Goal: Task Accomplishment & Management: Manage account settings

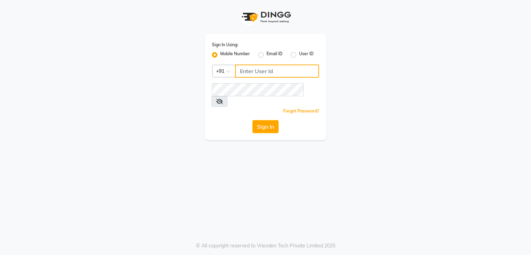
click at [285, 68] on input "Username" at bounding box center [277, 71] width 84 height 13
type input "7378660660"
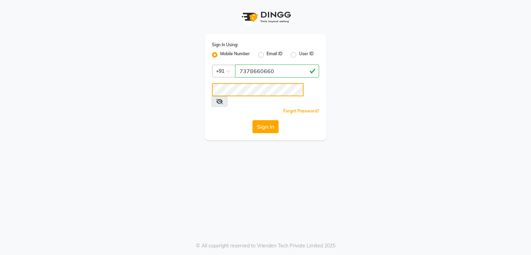
click at [252, 120] on button "Sign In" at bounding box center [265, 126] width 26 height 13
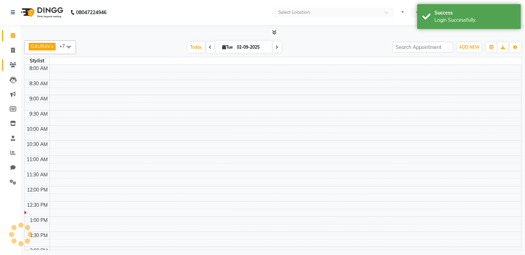
select select "en"
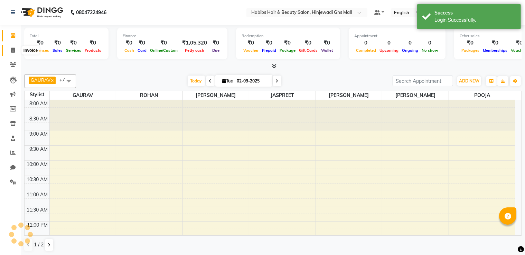
click at [13, 46] on link "Invoice" at bounding box center [10, 50] width 17 height 11
select select "service"
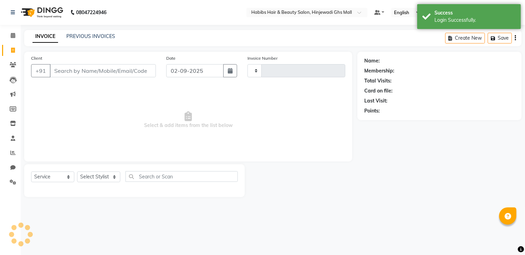
type input "0750"
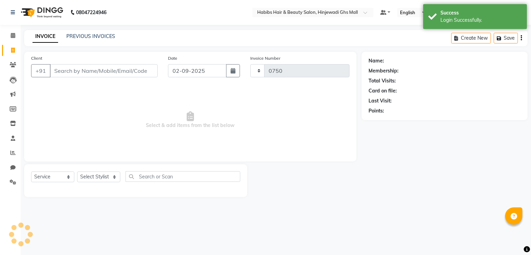
select select "7463"
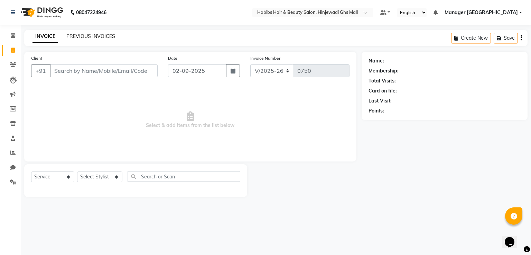
click at [99, 37] on link "PREVIOUS INVOICES" at bounding box center [90, 36] width 49 height 6
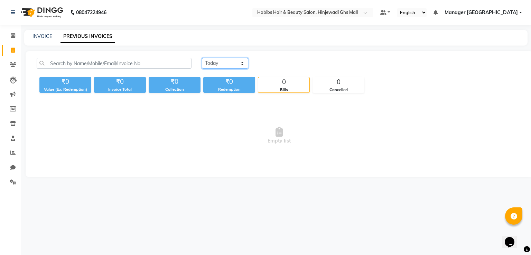
click at [211, 66] on select "Today Yesterday Custom Range" at bounding box center [225, 63] width 46 height 11
select select "range"
click at [202, 58] on select "Today Yesterday Custom Range" at bounding box center [225, 63] width 46 height 11
click at [293, 63] on input "02-09-2025" at bounding box center [281, 64] width 48 height 10
select select "9"
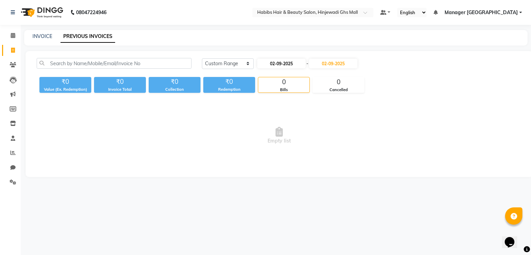
select select "2025"
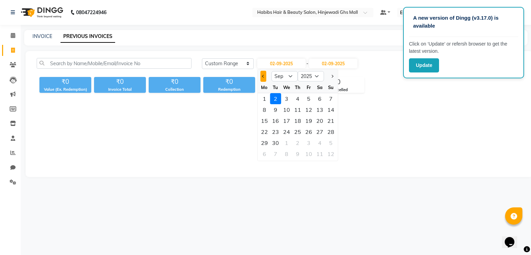
click at [264, 76] on button "Previous month" at bounding box center [263, 76] width 6 height 11
select select "8"
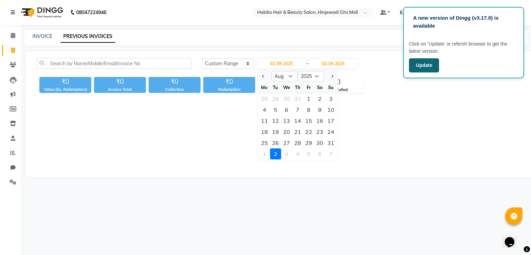
click at [418, 65] on button "Update" at bounding box center [424, 65] width 30 height 14
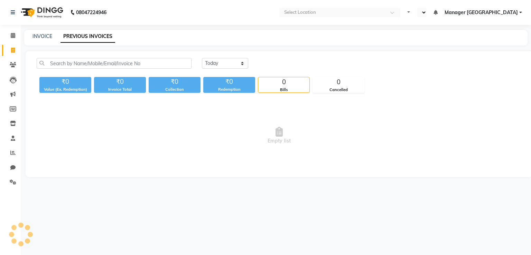
select select "en"
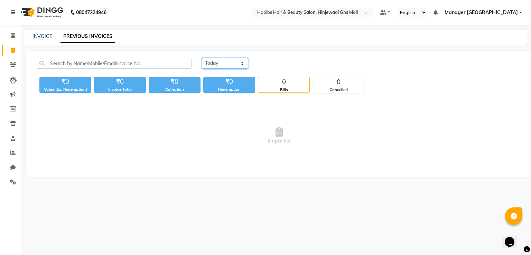
drag, startPoint x: 227, startPoint y: 59, endPoint x: 224, endPoint y: 67, distance: 8.3
click at [225, 61] on select "[DATE] [DATE] Custom Range" at bounding box center [225, 63] width 46 height 11
select select "range"
click at [202, 58] on select "[DATE] [DATE] Custom Range" at bounding box center [225, 63] width 46 height 11
click at [298, 66] on input "02-09-2025" at bounding box center [281, 64] width 48 height 10
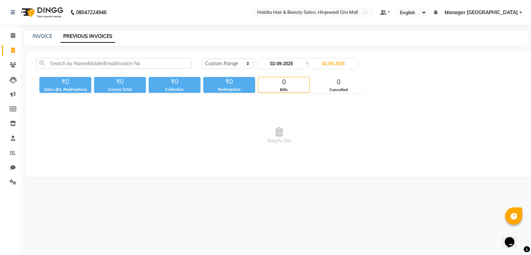
select select "9"
select select "2025"
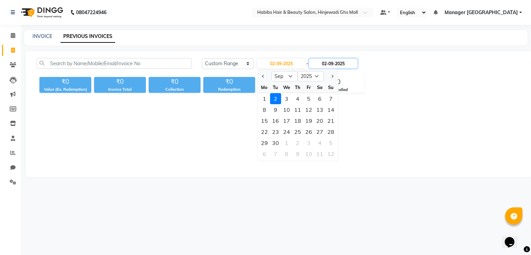
click at [346, 60] on input "02-09-2025" at bounding box center [333, 64] width 48 height 10
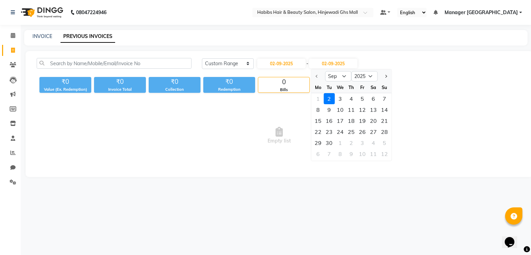
click at [313, 93] on div "1 2 3 4 5 6 7" at bounding box center [351, 98] width 80 height 11
drag, startPoint x: 320, startPoint y: 93, endPoint x: 322, endPoint y: 88, distance: 5.6
click at [319, 94] on div "1 2 3 4 5 6 7" at bounding box center [351, 98] width 80 height 11
click at [314, 75] on div at bounding box center [318, 76] width 14 height 11
click at [337, 75] on select "Sep Oct Nov Dec" at bounding box center [338, 76] width 26 height 10
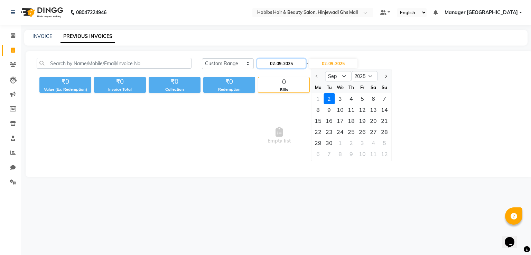
click at [285, 64] on input "02-09-2025" at bounding box center [281, 64] width 48 height 10
select select "9"
select select "2025"
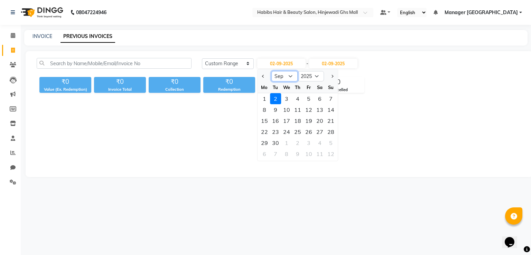
click at [281, 76] on select "Jan Feb Mar Apr May Jun [DATE] Aug Sep Oct Nov Dec" at bounding box center [284, 76] width 26 height 10
select select "8"
click at [271, 71] on select "Jan Feb Mar Apr May Jun [DATE] Aug Sep Oct Nov Dec" at bounding box center [284, 76] width 26 height 10
click at [325, 142] on div "31" at bounding box center [330, 142] width 11 height 11
type input "[DATE]"
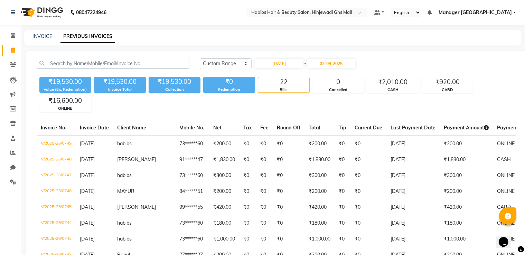
click at [42, 40] on div "INVOICE PREVIOUS INVOICES" at bounding box center [272, 38] width 497 height 16
click at [41, 34] on link "INVOICE" at bounding box center [42, 36] width 20 height 6
select select "7463"
select select "service"
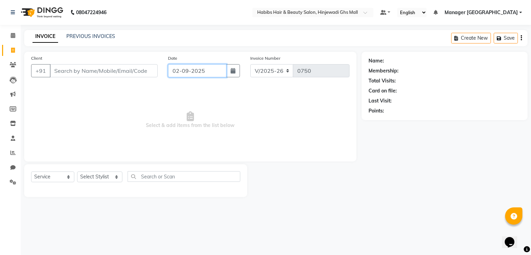
click at [200, 73] on input "02-09-2025" at bounding box center [197, 70] width 58 height 13
select select "9"
select select "2025"
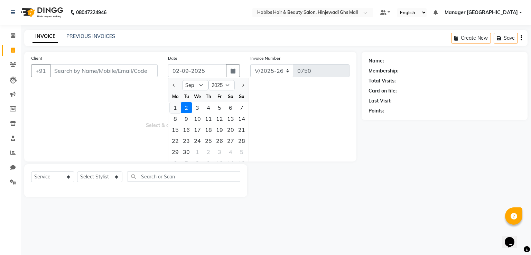
click at [174, 106] on div "1" at bounding box center [175, 107] width 11 height 11
type input "[DATE]"
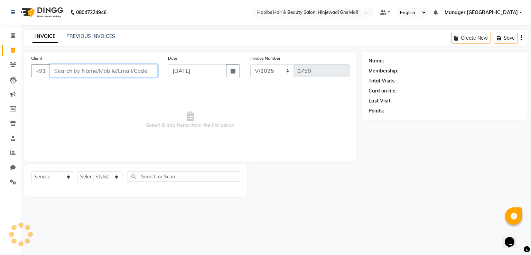
click at [141, 67] on input "Client" at bounding box center [104, 70] width 108 height 13
type input "9064435965"
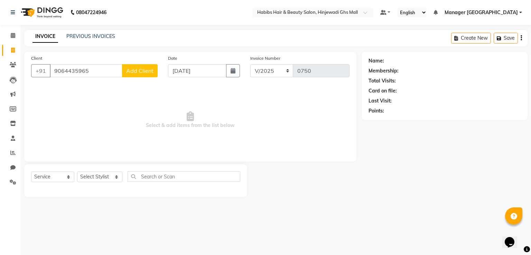
click at [147, 75] on button "Add Client" at bounding box center [140, 70] width 36 height 13
select select "22"
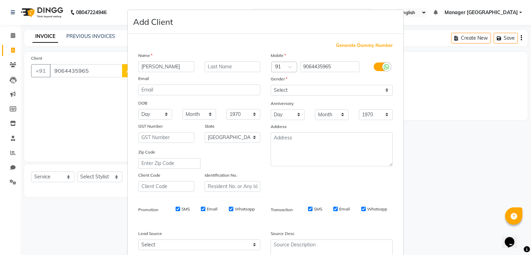
type input "[PERSON_NAME]"
drag, startPoint x: 326, startPoint y: 95, endPoint x: 318, endPoint y: 95, distance: 8.3
click at [326, 95] on select "Select [DEMOGRAPHIC_DATA] [DEMOGRAPHIC_DATA] Other Prefer Not To Say" at bounding box center [332, 90] width 122 height 11
select select "[DEMOGRAPHIC_DATA]"
click at [271, 85] on select "Select [DEMOGRAPHIC_DATA] [DEMOGRAPHIC_DATA] Other Prefer Not To Say" at bounding box center [332, 90] width 122 height 11
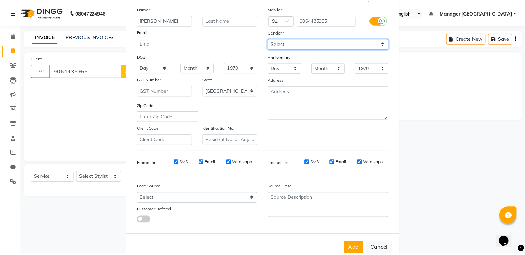
scroll to position [67, 0]
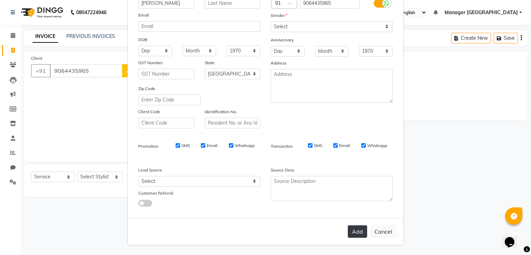
click at [361, 231] on button "Add" at bounding box center [357, 232] width 19 height 12
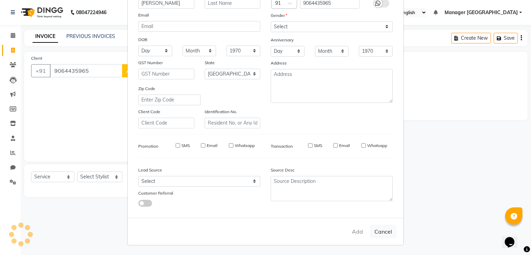
type input "90******65"
select select
select select "null"
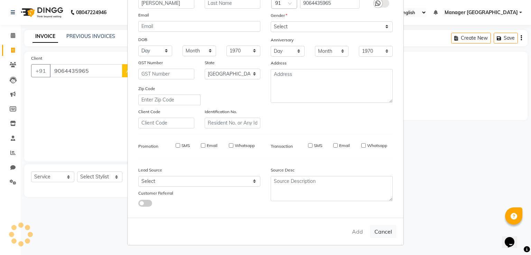
select select
checkbox input "false"
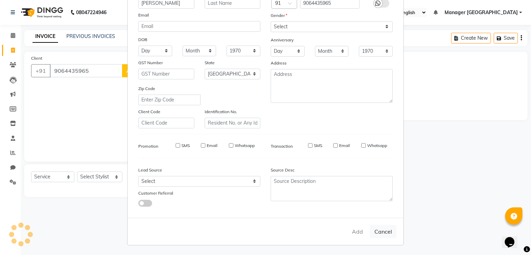
checkbox input "false"
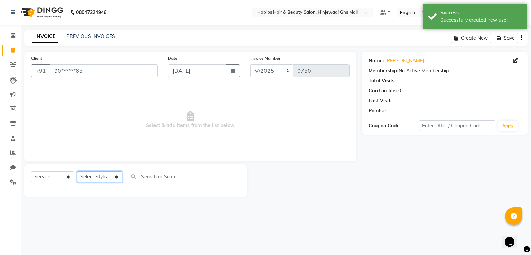
click at [106, 179] on select "Select Stylist GAURAV [PERSON_NAME] Manager GHS MALL [PERSON_NAME] POOJA [PERSO…" at bounding box center [99, 177] width 45 height 11
select select "88335"
click at [77, 172] on select "Select Stylist GAURAV [PERSON_NAME] Manager GHS MALL [PERSON_NAME] POOJA [PERSO…" at bounding box center [99, 177] width 45 height 11
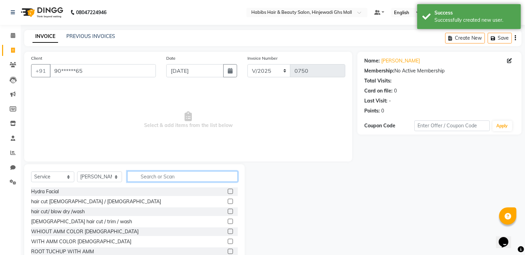
click at [158, 175] on input "text" at bounding box center [182, 176] width 111 height 11
click at [228, 221] on label at bounding box center [230, 221] width 5 height 5
click at [228, 221] on input "checkbox" at bounding box center [230, 222] width 4 height 4
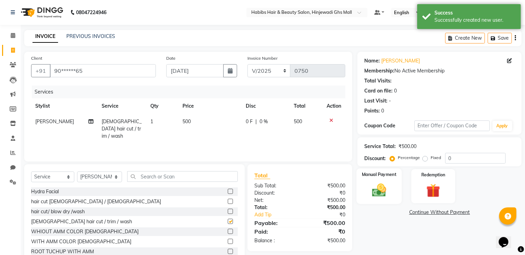
checkbox input "false"
click at [365, 193] on div "Manual Payment" at bounding box center [379, 187] width 45 height 36
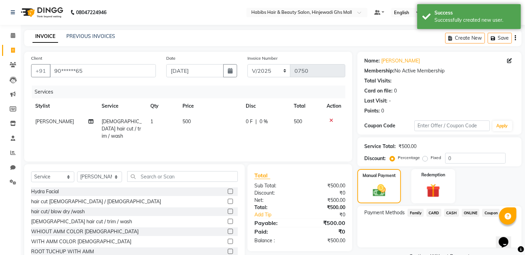
click at [477, 212] on span "ONLINE" at bounding box center [471, 213] width 18 height 8
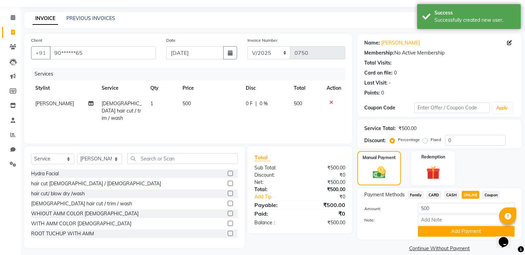
scroll to position [28, 0]
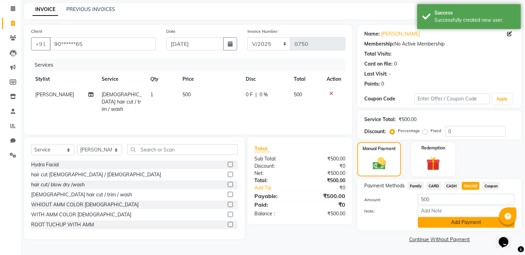
click at [456, 223] on button "Add Payment" at bounding box center [466, 222] width 97 height 11
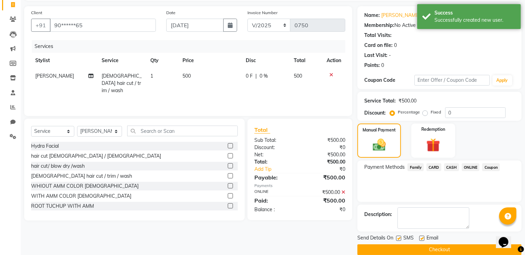
scroll to position [56, 0]
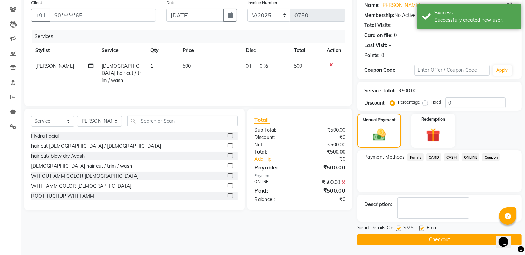
click at [425, 236] on button "Checkout" at bounding box center [439, 240] width 164 height 11
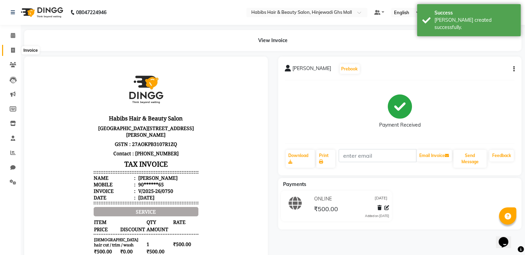
click at [13, 48] on icon at bounding box center [13, 50] width 4 height 5
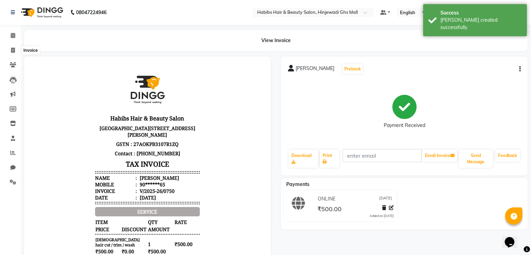
select select "7463"
select select "service"
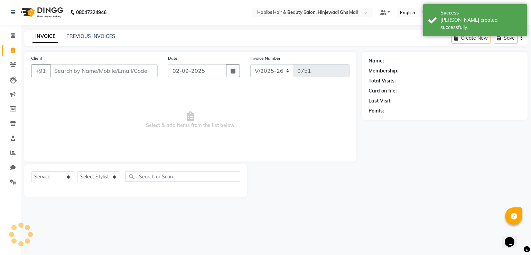
click at [148, 72] on input "Client" at bounding box center [104, 70] width 108 height 13
click at [199, 67] on input "02-09-2025" at bounding box center [197, 70] width 58 height 13
select select "9"
select select "2025"
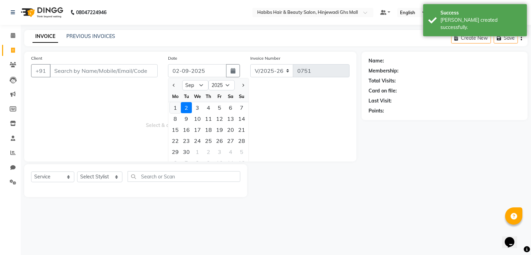
click at [174, 107] on div "1" at bounding box center [175, 107] width 11 height 11
type input "[DATE]"
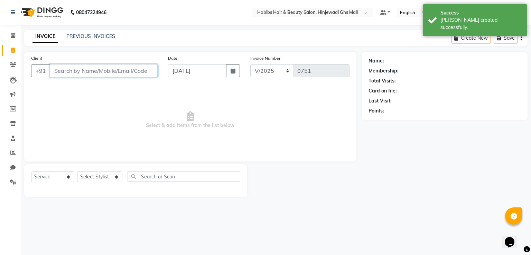
click at [134, 74] on input "Client" at bounding box center [104, 70] width 108 height 13
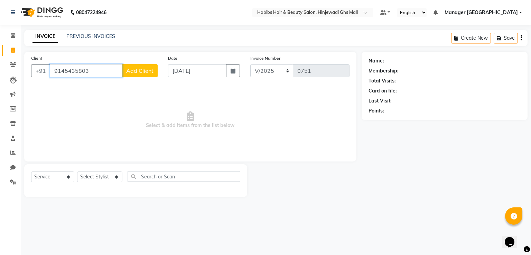
type input "9145435803"
click at [133, 74] on button "Add Client" at bounding box center [140, 70] width 36 height 13
select select "22"
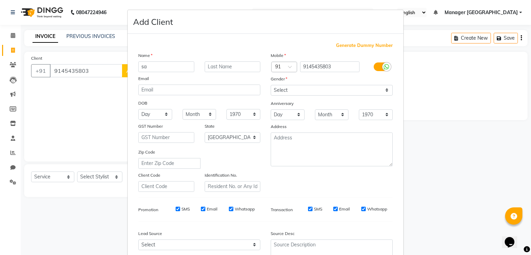
type input "s"
type input "SAGAR"
click at [350, 93] on select "Select [DEMOGRAPHIC_DATA] [DEMOGRAPHIC_DATA] Other Prefer Not To Say" at bounding box center [332, 90] width 122 height 11
select select "[DEMOGRAPHIC_DATA]"
click at [271, 85] on select "Select [DEMOGRAPHIC_DATA] [DEMOGRAPHIC_DATA] Other Prefer Not To Say" at bounding box center [332, 90] width 122 height 11
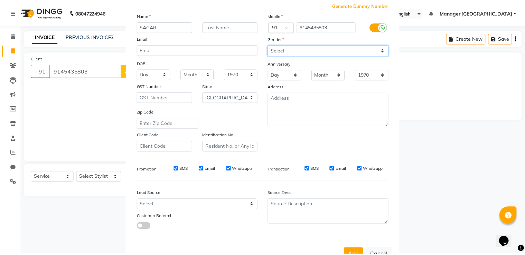
scroll to position [67, 0]
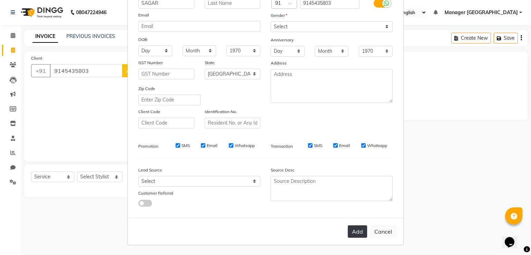
click at [348, 232] on button "Add" at bounding box center [357, 232] width 19 height 12
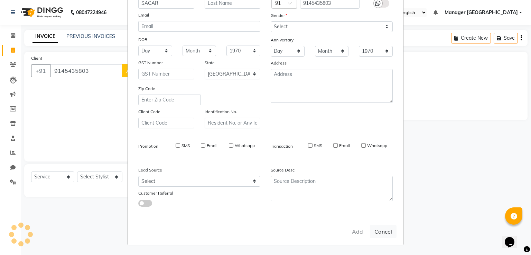
type input "91******03"
select select
select select "null"
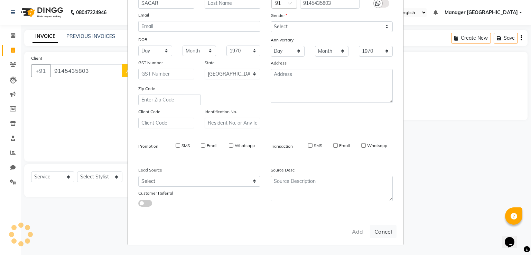
select select
checkbox input "false"
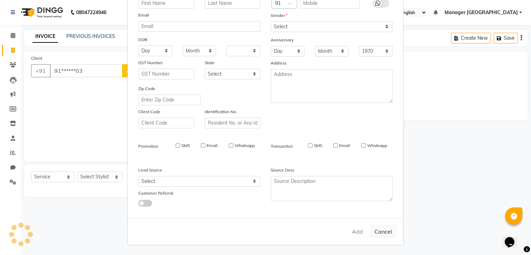
checkbox input "false"
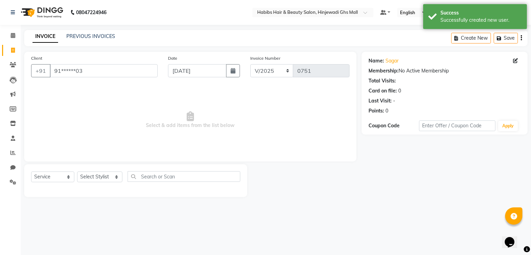
click at [100, 162] on div "Client +91 91******03 Date [DATE] Invoice Number V/2025 V/[PHONE_NUMBER] Select…" at bounding box center [190, 124] width 342 height 145
click at [99, 175] on select "Select Stylist GAURAV [PERSON_NAME] Manager GHS MALL [PERSON_NAME] POOJA [PERSO…" at bounding box center [99, 177] width 45 height 11
select select "70585"
click at [77, 172] on select "Select Stylist GAURAV [PERSON_NAME] Manager GHS MALL [PERSON_NAME] POOJA [PERSO…" at bounding box center [99, 177] width 45 height 11
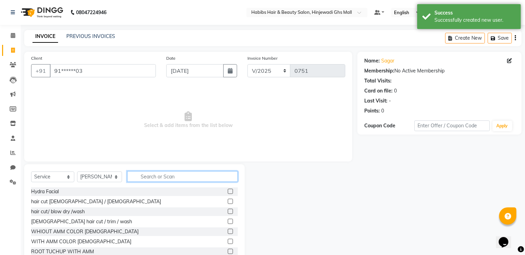
drag, startPoint x: 179, startPoint y: 180, endPoint x: 190, endPoint y: 106, distance: 74.8
click at [178, 179] on input "text" at bounding box center [182, 176] width 111 height 11
click at [232, 68] on icon "button" at bounding box center [230, 71] width 5 height 6
select select "9"
select select "2025"
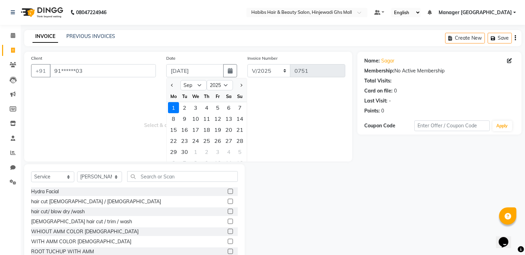
drag, startPoint x: 135, startPoint y: 110, endPoint x: 123, endPoint y: 145, distance: 37.4
click at [135, 111] on span "Select & add items from the list below" at bounding box center [188, 120] width 314 height 69
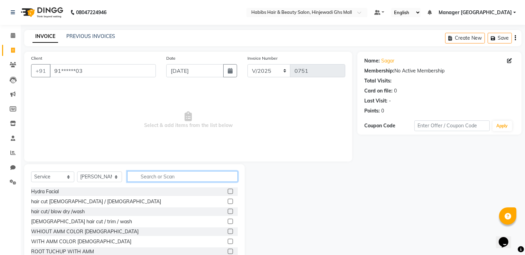
click at [141, 177] on input "text" at bounding box center [182, 176] width 111 height 11
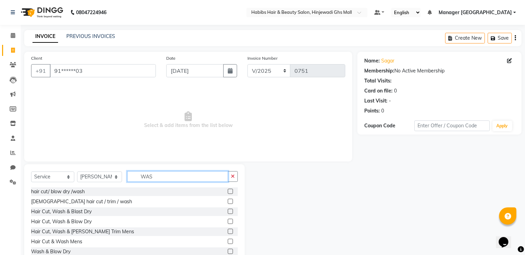
type input "WAS"
click at [228, 241] on label at bounding box center [230, 241] width 5 height 5
click at [228, 241] on input "checkbox" at bounding box center [230, 242] width 4 height 4
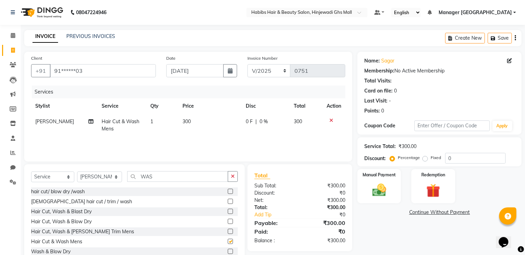
checkbox input "false"
click at [120, 182] on div "Select Service Product Membership Package Voucher Prepaid Gift Card Select Styl…" at bounding box center [134, 179] width 207 height 16
click at [113, 182] on select "Select Stylist GAURAV [PERSON_NAME] Manager GHS MALL [PERSON_NAME] POOJA [PERSO…" at bounding box center [99, 177] width 45 height 11
select select "86650"
click at [77, 172] on select "Select Stylist GAURAV [PERSON_NAME] Manager GHS MALL [PERSON_NAME] POOJA [PERSO…" at bounding box center [99, 177] width 45 height 11
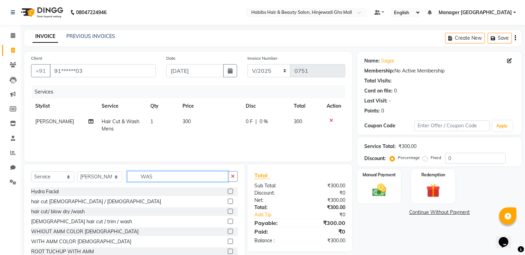
click at [168, 176] on input "WAS" at bounding box center [177, 176] width 101 height 11
type input "W"
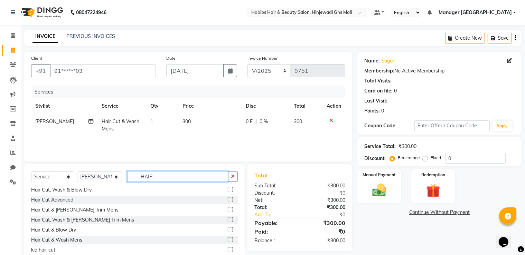
scroll to position [104, 0]
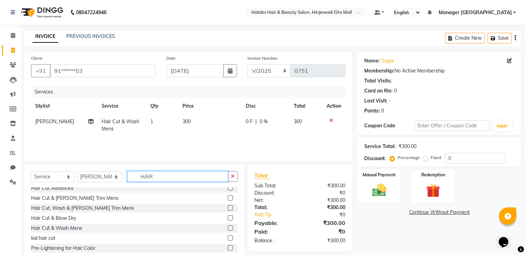
type input "HAIR"
click at [228, 219] on label at bounding box center [230, 218] width 5 height 5
click at [228, 219] on input "checkbox" at bounding box center [230, 218] width 4 height 4
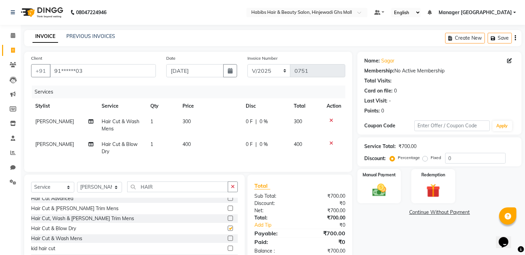
checkbox input "false"
click at [371, 193] on img at bounding box center [379, 190] width 23 height 17
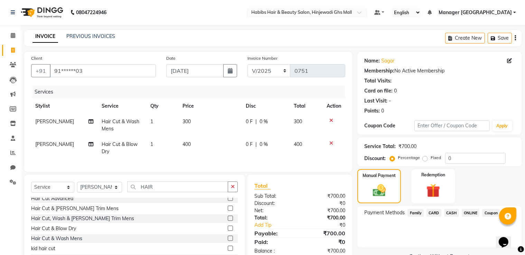
click at [472, 213] on span "ONLINE" at bounding box center [471, 213] width 18 height 8
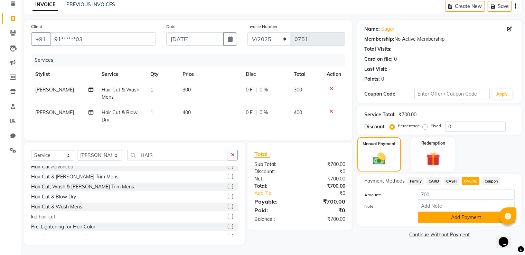
click at [463, 214] on button "Add Payment" at bounding box center [466, 217] width 97 height 11
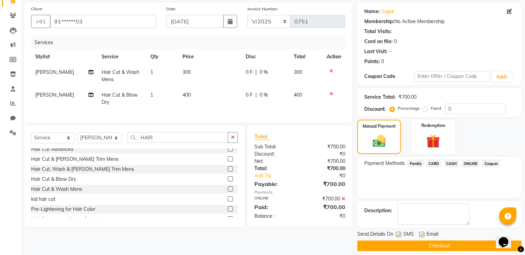
scroll to position [56, 0]
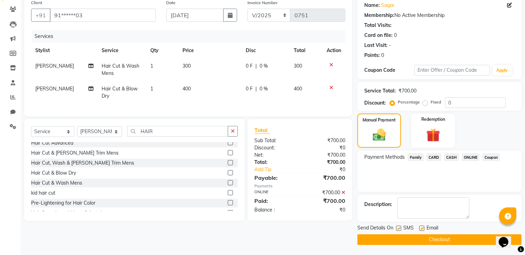
click at [395, 241] on button "Checkout" at bounding box center [439, 240] width 164 height 11
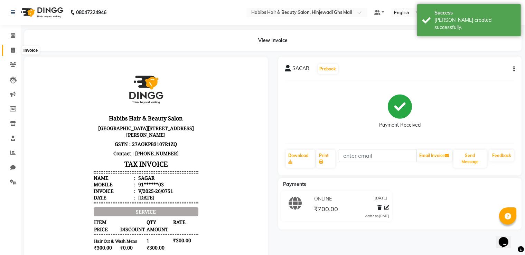
click at [8, 47] on span at bounding box center [13, 51] width 12 height 8
select select "7463"
select select "service"
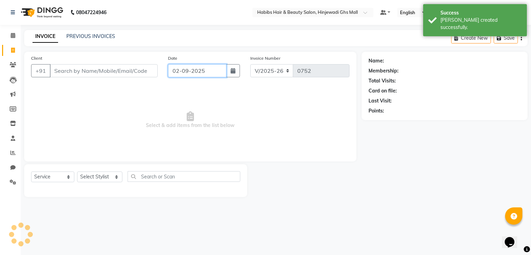
click at [171, 73] on input "02-09-2025" at bounding box center [197, 70] width 58 height 13
select select "9"
select select "2025"
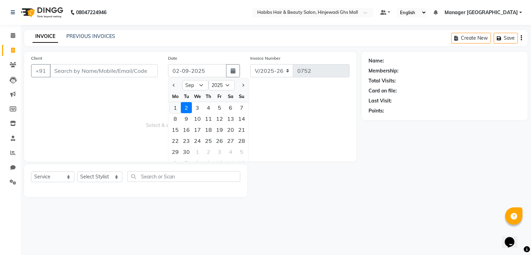
click at [177, 105] on div "1" at bounding box center [175, 107] width 11 height 11
type input "[DATE]"
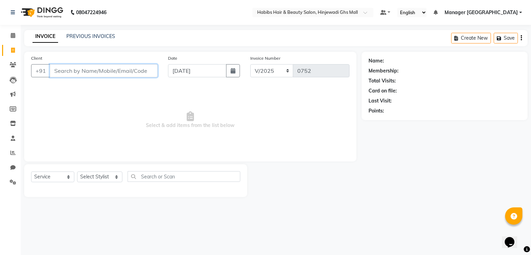
click at [125, 74] on input "Client" at bounding box center [104, 70] width 108 height 13
type input "H"
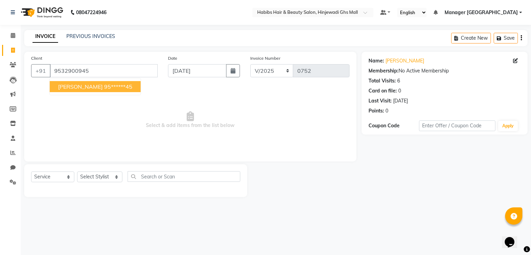
drag, startPoint x: 60, startPoint y: 87, endPoint x: 66, endPoint y: 115, distance: 28.8
click at [60, 89] on span "[PERSON_NAME]" at bounding box center [80, 86] width 45 height 7
type input "95******45"
click at [101, 193] on div "Select Service Product Membership Package Voucher Prepaid Gift Card Select Styl…" at bounding box center [135, 180] width 223 height 33
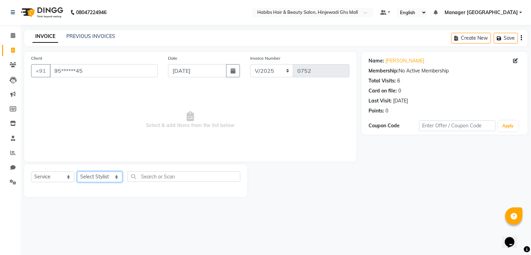
click at [102, 178] on select "Select Stylist GAURAV [PERSON_NAME] Manager GHS MALL [PERSON_NAME] POOJA [PERSO…" at bounding box center [99, 177] width 45 height 11
select select "70585"
click at [77, 172] on select "Select Stylist GAURAV [PERSON_NAME] Manager GHS MALL [PERSON_NAME] POOJA [PERSO…" at bounding box center [99, 177] width 45 height 11
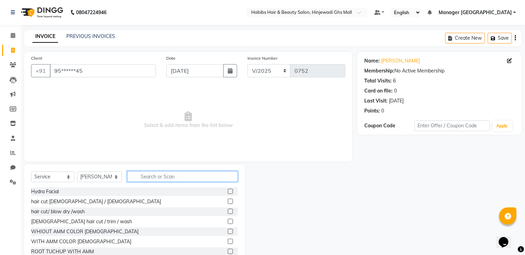
click at [164, 175] on input "text" at bounding box center [182, 176] width 111 height 11
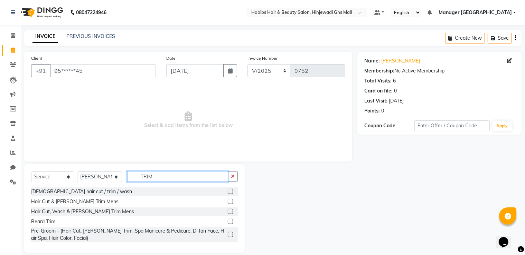
type input "TRIM"
drag, startPoint x: 229, startPoint y: 221, endPoint x: 236, endPoint y: 219, distance: 7.7
click at [229, 221] on label at bounding box center [230, 221] width 5 height 5
click at [229, 221] on input "checkbox" at bounding box center [230, 222] width 4 height 4
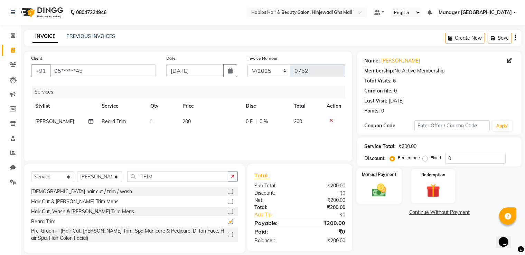
checkbox input "false"
click at [375, 192] on img at bounding box center [379, 190] width 23 height 17
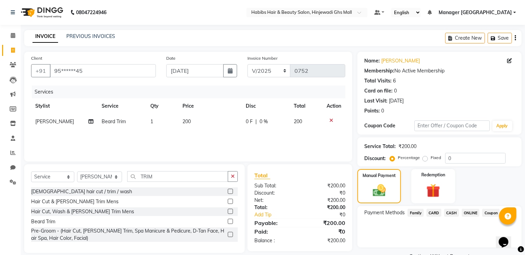
click at [464, 216] on span "ONLINE" at bounding box center [471, 213] width 18 height 8
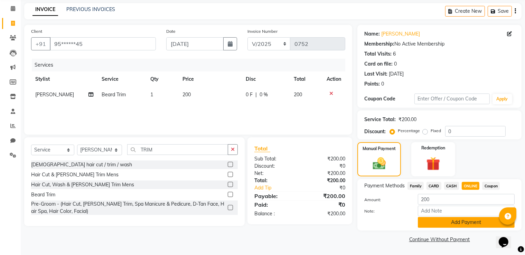
click at [456, 223] on button "Add Payment" at bounding box center [466, 222] width 97 height 11
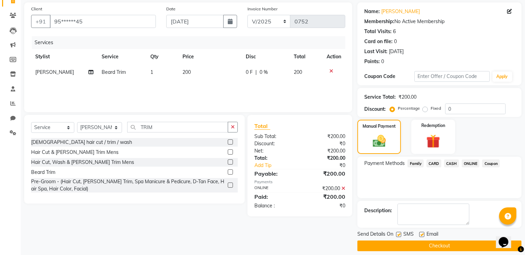
scroll to position [56, 0]
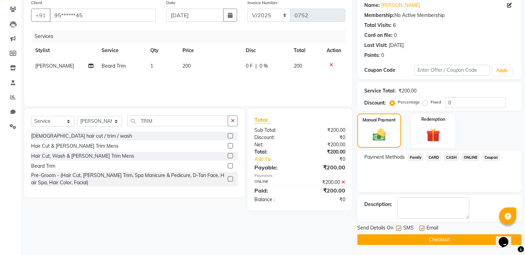
click at [442, 241] on button "Checkout" at bounding box center [439, 240] width 164 height 11
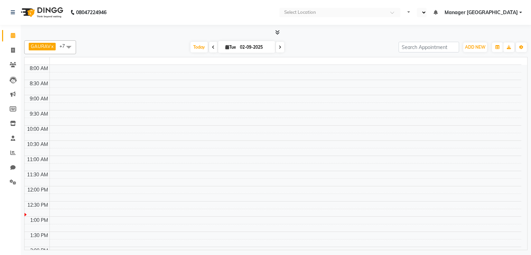
click at [241, 69] on div "GAURAV x ROHAN x HARMAN x JASPREET x MUSTAFA x OMKAR x POOJA x ZEESHAN x +7 No …" at bounding box center [276, 138] width 510 height 227
select select "en"
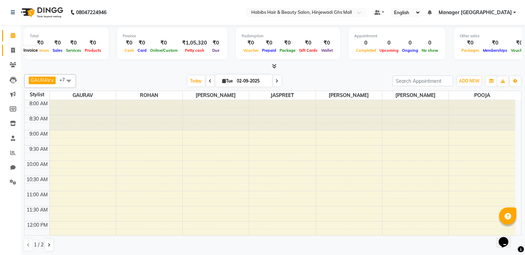
click at [13, 51] on icon at bounding box center [13, 50] width 4 height 5
select select "service"
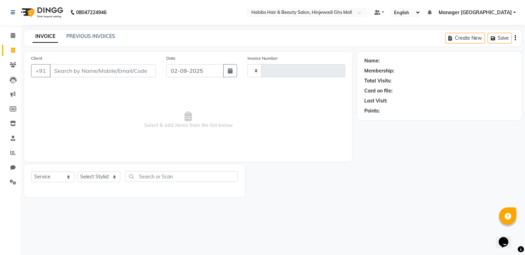
type input "0753"
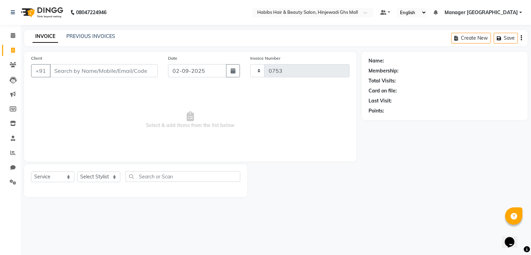
select select "7463"
click at [179, 70] on input "02-09-2025" at bounding box center [197, 70] width 58 height 13
select select "9"
select select "2025"
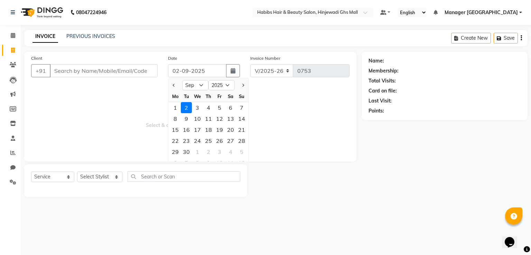
drag, startPoint x: 173, startPoint y: 106, endPoint x: 157, endPoint y: 101, distance: 17.2
click at [173, 106] on div "1" at bounding box center [175, 107] width 11 height 11
type input "[DATE]"
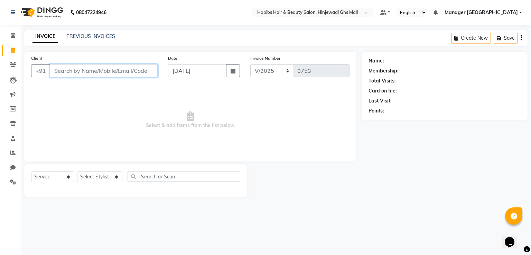
click at [111, 77] on input "Client" at bounding box center [104, 70] width 108 height 13
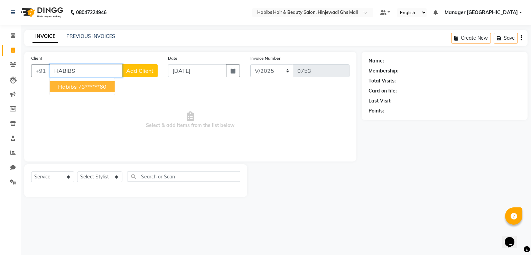
click at [102, 81] on button "habibs 73******60" at bounding box center [82, 86] width 65 height 11
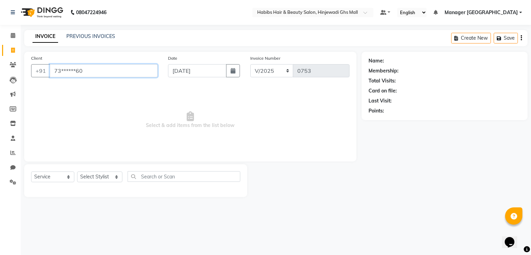
type input "73******60"
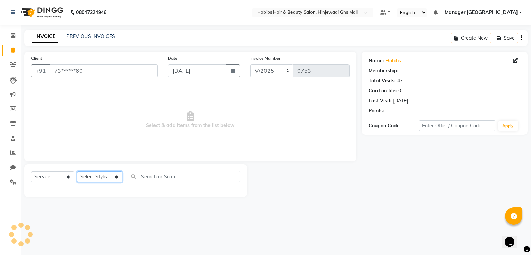
click at [108, 180] on select "Select Stylist GAURAV [PERSON_NAME] Manager GHS MALL [PERSON_NAME] POOJA [PERSO…" at bounding box center [99, 177] width 45 height 11
select select "80822"
click at [77, 172] on select "Select Stylist GAURAV [PERSON_NAME] Manager GHS MALL [PERSON_NAME] POOJA [PERSO…" at bounding box center [99, 177] width 45 height 11
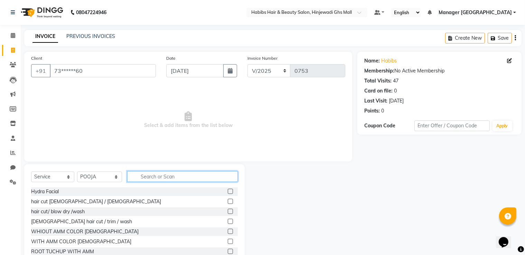
click at [169, 177] on input "text" at bounding box center [182, 176] width 111 height 11
click at [228, 201] on label at bounding box center [230, 201] width 5 height 5
click at [228, 201] on input "checkbox" at bounding box center [230, 202] width 4 height 4
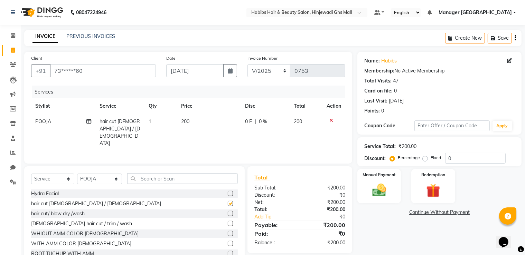
checkbox input "false"
click at [113, 180] on select "Select Stylist GAURAV [PERSON_NAME] Manager GHS MALL [PERSON_NAME] POOJA [PERSO…" at bounding box center [99, 179] width 45 height 11
select select "88335"
click at [77, 174] on select "Select Stylist GAURAV [PERSON_NAME] Manager GHS MALL [PERSON_NAME] POOJA [PERSO…" at bounding box center [99, 179] width 45 height 11
click at [146, 177] on input "text" at bounding box center [182, 178] width 111 height 11
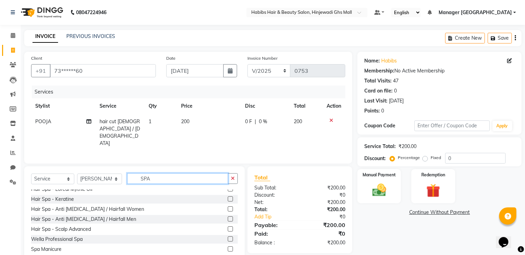
scroll to position [104, 0]
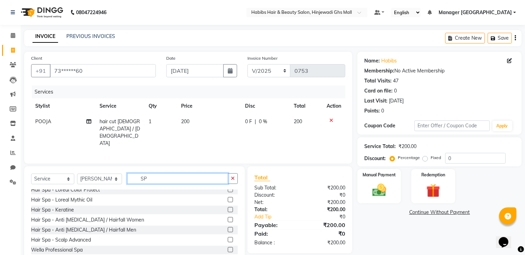
type input "S"
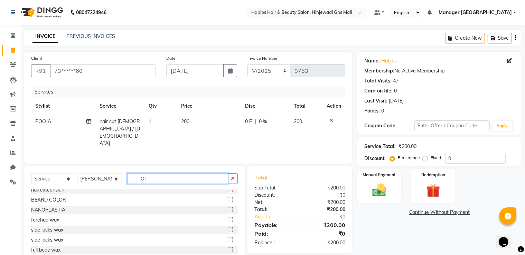
scroll to position [0, 0]
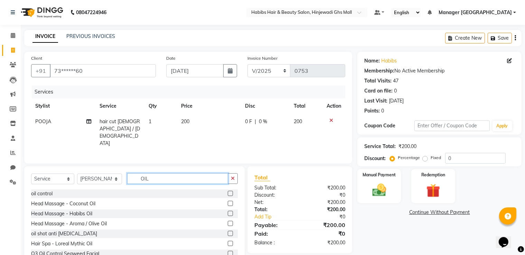
type input "OIL"
click at [228, 201] on label at bounding box center [230, 203] width 5 height 5
click at [228, 202] on input "checkbox" at bounding box center [230, 204] width 4 height 4
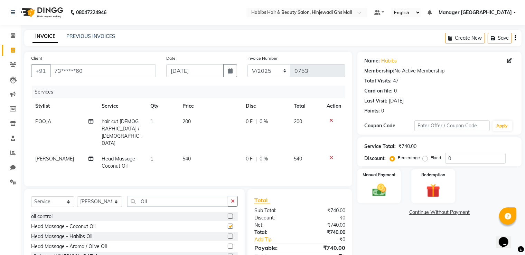
checkbox input "false"
click at [206, 157] on td "540" at bounding box center [209, 162] width 63 height 23
select select "88335"
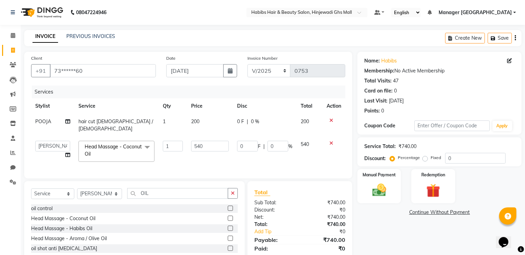
click at [205, 149] on td "540" at bounding box center [210, 151] width 46 height 29
click at [215, 141] on input "540" at bounding box center [210, 146] width 38 height 11
type input "5"
type input "500"
drag, startPoint x: 222, startPoint y: 148, endPoint x: 125, endPoint y: 199, distance: 109.6
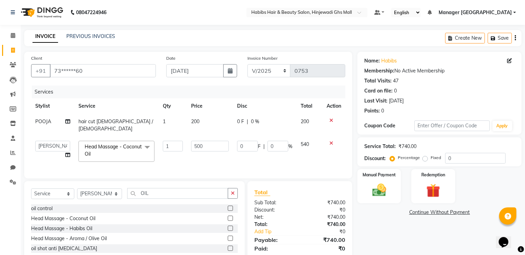
click at [220, 148] on td "500" at bounding box center [210, 151] width 46 height 29
select select "88335"
click at [170, 190] on input "OIL" at bounding box center [177, 193] width 101 height 11
type input "O"
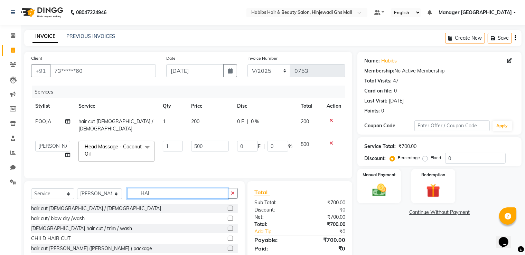
type input "HAI"
click at [228, 227] on label at bounding box center [230, 228] width 5 height 5
click at [228, 227] on input "checkbox" at bounding box center [230, 229] width 4 height 4
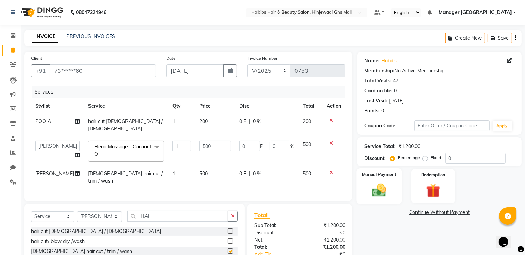
checkbox input "false"
click at [389, 189] on img at bounding box center [379, 190] width 23 height 17
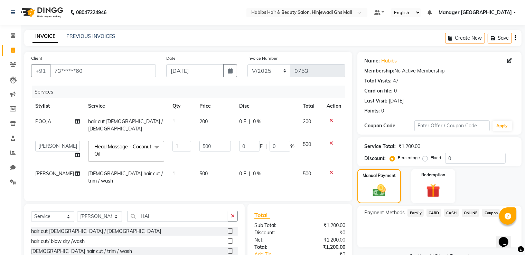
click at [475, 213] on span "ONLINE" at bounding box center [471, 213] width 18 height 8
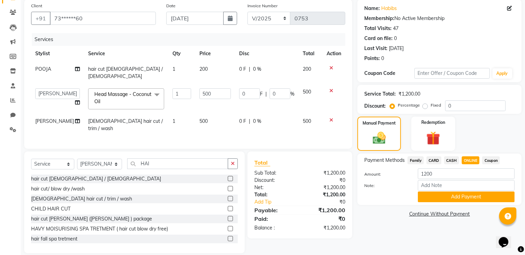
drag, startPoint x: 464, startPoint y: 199, endPoint x: 450, endPoint y: 197, distance: 13.6
click at [464, 198] on button "Add Payment" at bounding box center [466, 197] width 97 height 11
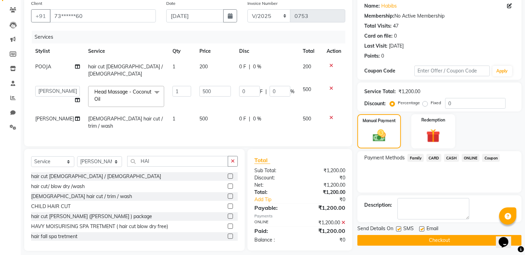
scroll to position [56, 0]
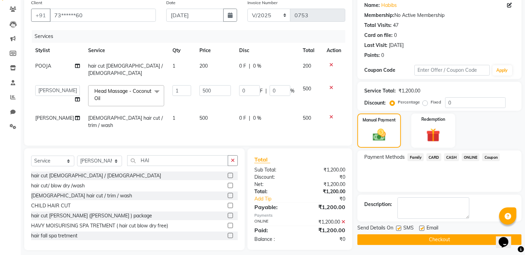
click at [421, 232] on div at bounding box center [421, 229] width 4 height 7
drag, startPoint x: 420, startPoint y: 235, endPoint x: 298, endPoint y: 245, distance: 121.7
click at [419, 235] on button "Checkout" at bounding box center [439, 240] width 164 height 11
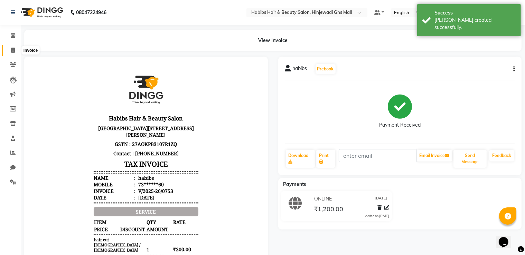
click at [10, 47] on span at bounding box center [13, 51] width 12 height 8
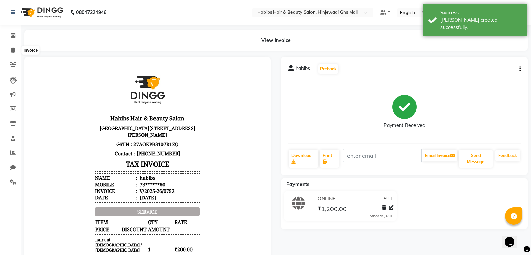
select select "7463"
select select "service"
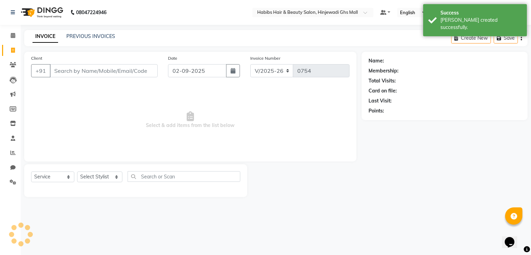
click at [143, 70] on input "Client" at bounding box center [104, 70] width 108 height 13
click at [187, 70] on input "02-09-2025" at bounding box center [197, 70] width 58 height 13
select select "9"
select select "2025"
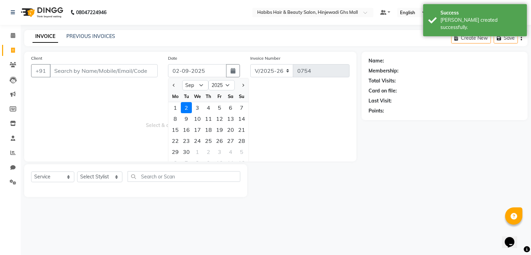
click at [169, 105] on div "1 2 3 4 5 6 7" at bounding box center [208, 107] width 80 height 11
click at [176, 107] on div "1" at bounding box center [175, 107] width 11 height 11
type input "[DATE]"
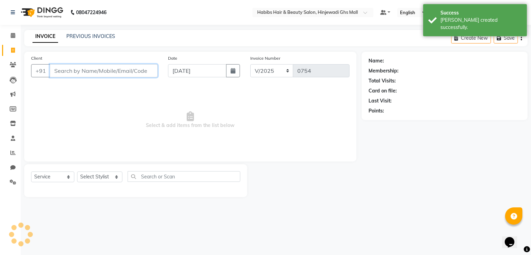
click at [132, 69] on input "Client" at bounding box center [104, 70] width 108 height 13
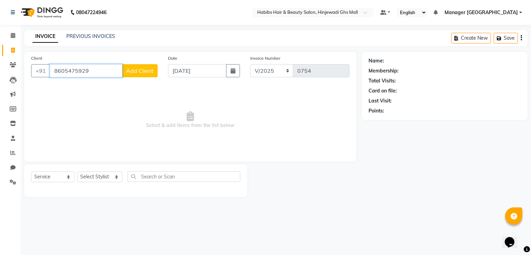
type input "8605475929"
click at [135, 69] on span "Add Client" at bounding box center [139, 70] width 27 height 7
select select "22"
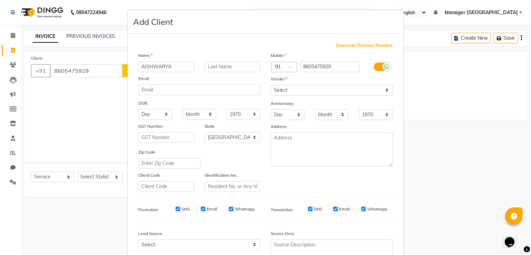
type input "AISHWARYA"
click at [381, 89] on select "Select [DEMOGRAPHIC_DATA] [DEMOGRAPHIC_DATA] Other Prefer Not To Say" at bounding box center [332, 90] width 122 height 11
select select "female"
click at [271, 85] on select "Select [DEMOGRAPHIC_DATA] [DEMOGRAPHIC_DATA] Other Prefer Not To Say" at bounding box center [332, 90] width 122 height 11
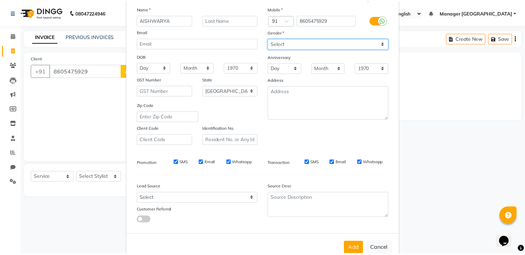
scroll to position [67, 0]
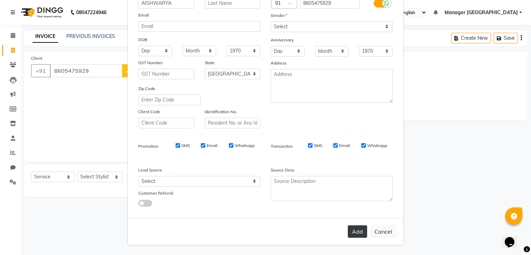
click at [353, 234] on button "Add" at bounding box center [357, 232] width 19 height 12
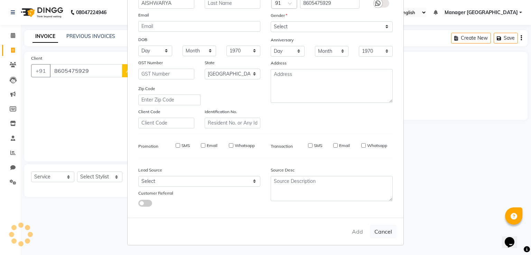
type input "86******29"
select select
select select "null"
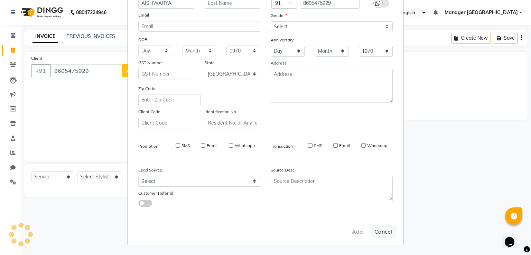
select select
checkbox input "false"
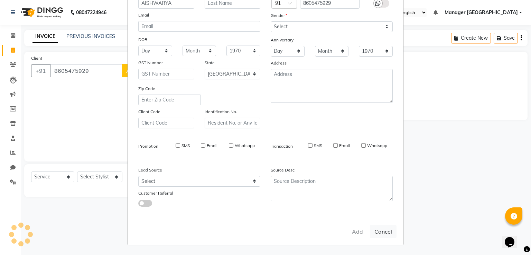
checkbox input "false"
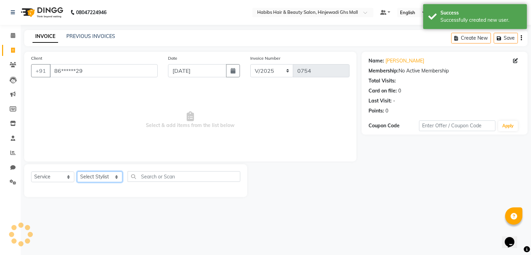
click at [105, 179] on select "Select Stylist GAURAV [PERSON_NAME] Manager GHS MALL [PERSON_NAME] POOJA [PERSO…" at bounding box center [99, 177] width 45 height 11
select select "88335"
click at [77, 172] on select "Select Stylist GAURAV [PERSON_NAME] Manager GHS MALL [PERSON_NAME] POOJA [PERSO…" at bounding box center [99, 177] width 45 height 11
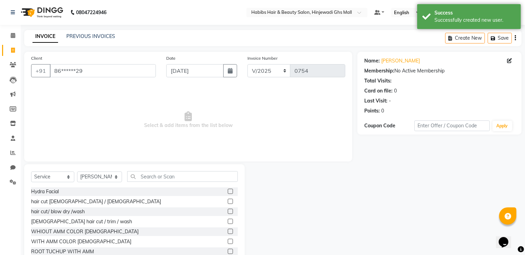
click at [228, 200] on label at bounding box center [230, 201] width 5 height 5
click at [228, 200] on input "checkbox" at bounding box center [230, 202] width 4 height 4
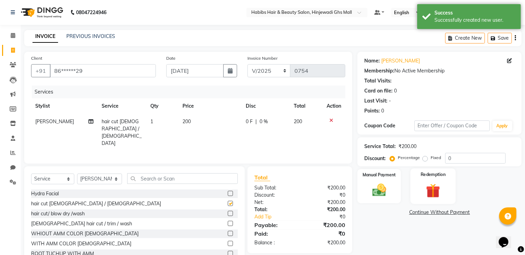
checkbox input "false"
click at [393, 194] on div "Manual Payment" at bounding box center [379, 187] width 45 height 36
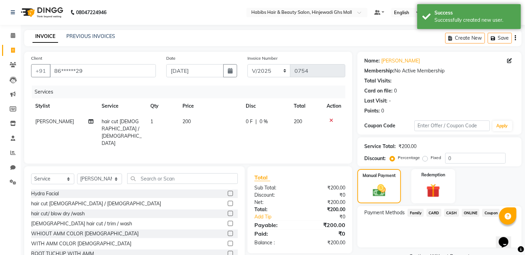
click at [467, 212] on span "ONLINE" at bounding box center [471, 213] width 18 height 8
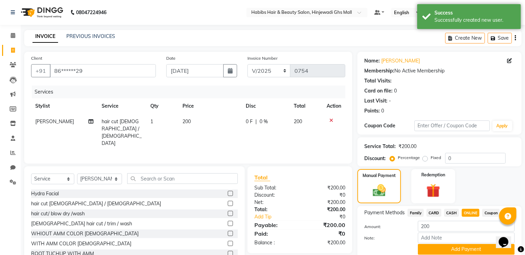
scroll to position [28, 0]
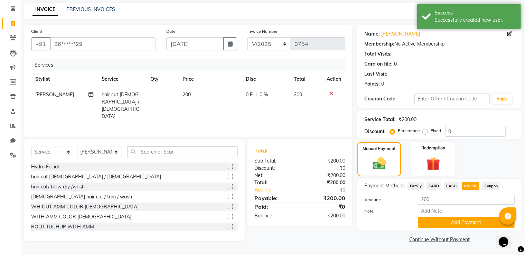
click at [466, 229] on div "Payment Methods Family CARD CASH ONLINE Coupon Amount: 200 Note: Add Payment" at bounding box center [439, 204] width 164 height 51
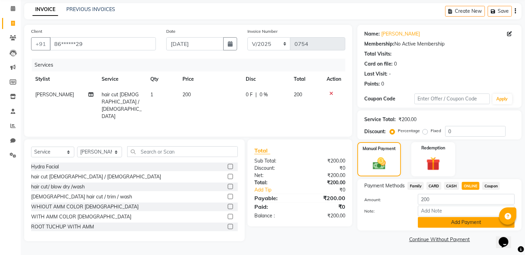
click at [456, 228] on button "Add Payment" at bounding box center [466, 222] width 97 height 11
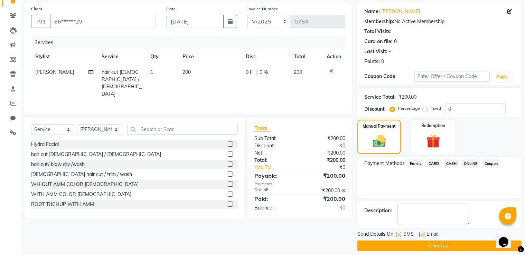
scroll to position [56, 0]
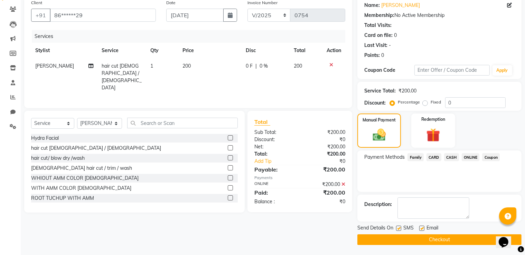
click at [425, 237] on button "Checkout" at bounding box center [439, 240] width 164 height 11
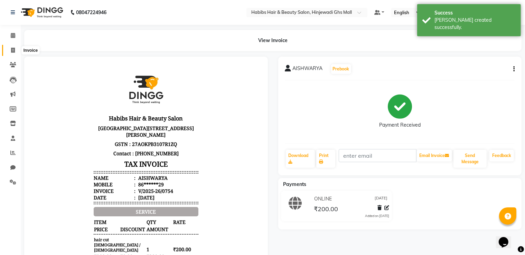
click at [15, 51] on icon at bounding box center [13, 50] width 4 height 5
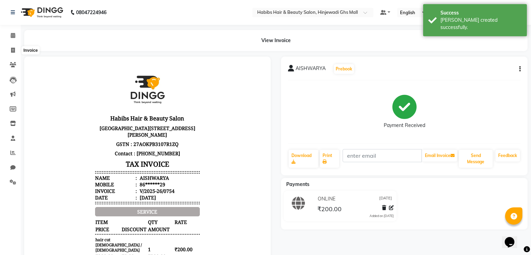
select select "7463"
select select "service"
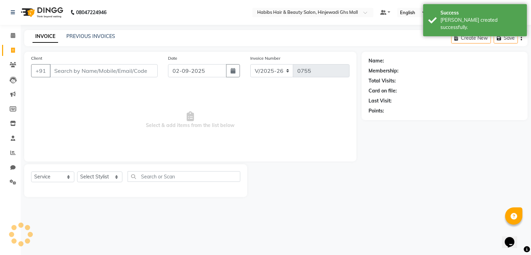
drag, startPoint x: 121, startPoint y: 67, endPoint x: 179, endPoint y: 72, distance: 58.3
click at [122, 67] on input "Client" at bounding box center [104, 70] width 108 height 13
click at [191, 72] on input "02-09-2025" at bounding box center [197, 70] width 58 height 13
select select "9"
select select "2025"
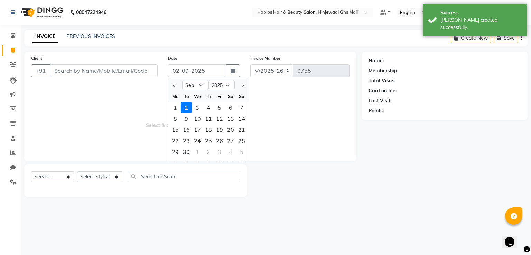
drag, startPoint x: 175, startPoint y: 105, endPoint x: 84, endPoint y: 73, distance: 96.3
click at [167, 102] on div "Client +91 Date 02-09-2025 Jan Feb Mar Apr May Jun Jul Aug Sep Oct Nov Dec 2015…" at bounding box center [190, 107] width 332 height 110
click at [84, 73] on input "Client" at bounding box center [104, 70] width 108 height 13
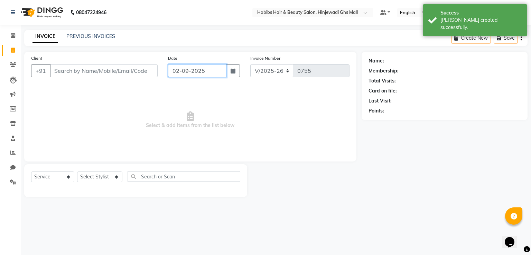
click at [183, 72] on input "02-09-2025" at bounding box center [197, 70] width 58 height 13
select select "9"
select select "2025"
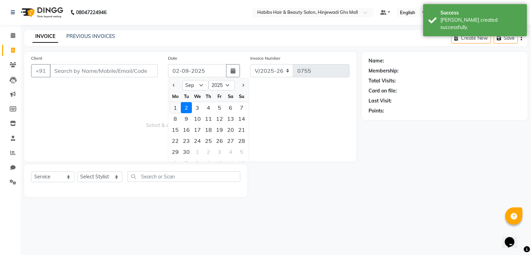
click at [175, 107] on div "1" at bounding box center [175, 107] width 11 height 11
type input "[DATE]"
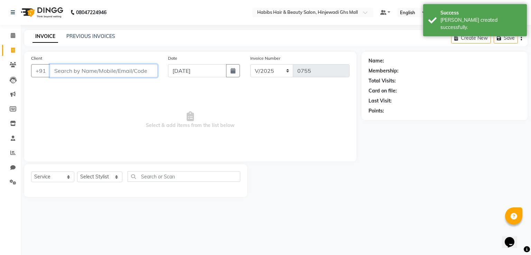
click at [137, 70] on input "Client" at bounding box center [104, 70] width 108 height 13
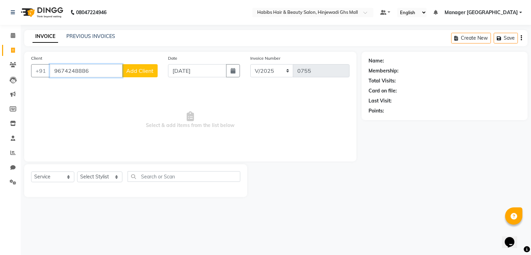
type input "9674248886"
click at [133, 73] on span "Add Client" at bounding box center [139, 70] width 27 height 7
select select "22"
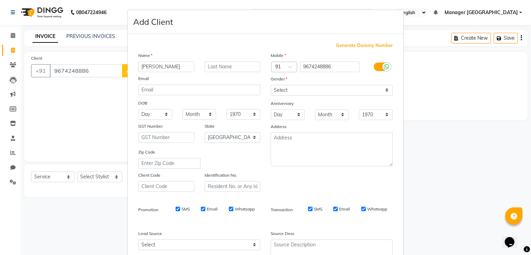
type input "RAJNI"
click at [271, 86] on select "Select [DEMOGRAPHIC_DATA] [DEMOGRAPHIC_DATA] Other Prefer Not To Say" at bounding box center [332, 90] width 122 height 11
select select "other"
click at [271, 85] on select "Select [DEMOGRAPHIC_DATA] [DEMOGRAPHIC_DATA] Other Prefer Not To Say" at bounding box center [332, 90] width 122 height 11
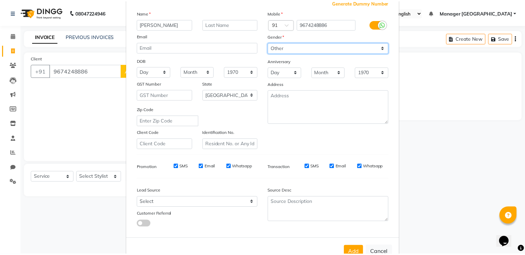
scroll to position [67, 0]
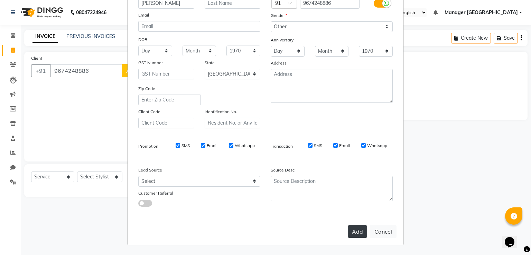
click at [362, 230] on button "Add" at bounding box center [357, 232] width 19 height 12
type input "96******86"
select select
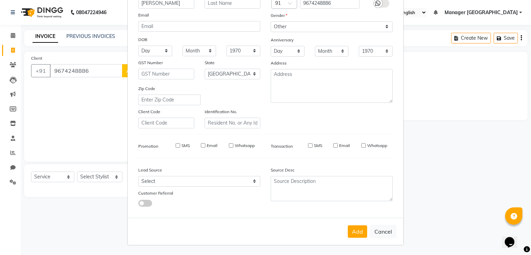
select select "null"
select select
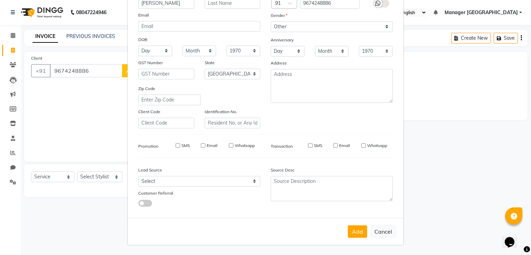
checkbox input "false"
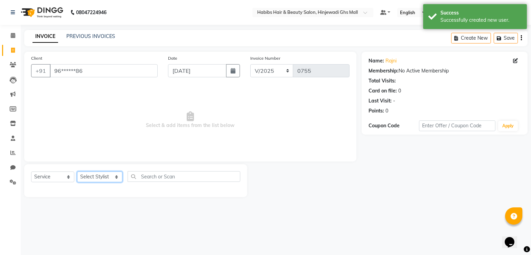
click at [98, 182] on select "Select Stylist GAURAV [PERSON_NAME] Manager GHS MALL [PERSON_NAME] POOJA [PERSO…" at bounding box center [99, 177] width 45 height 11
select select "70585"
click at [77, 172] on select "Select Stylist GAURAV [PERSON_NAME] Manager GHS MALL [PERSON_NAME] POOJA [PERSO…" at bounding box center [99, 177] width 45 height 11
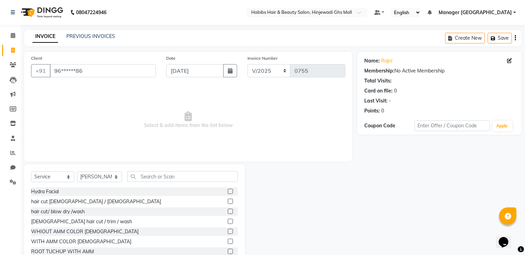
click at [228, 201] on label at bounding box center [230, 201] width 5 height 5
click at [228, 201] on input "checkbox" at bounding box center [230, 202] width 4 height 4
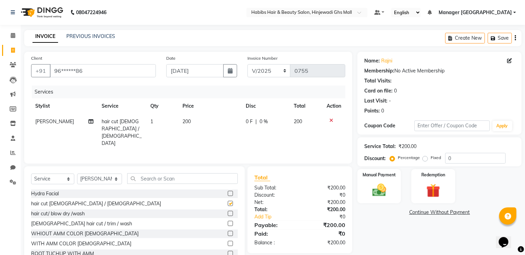
checkbox input "false"
click at [330, 119] on icon at bounding box center [331, 120] width 4 height 5
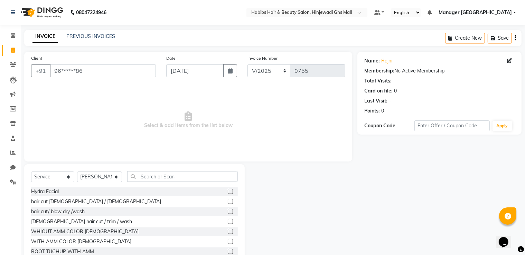
click at [228, 211] on label at bounding box center [230, 211] width 5 height 5
click at [228, 211] on input "checkbox" at bounding box center [230, 212] width 4 height 4
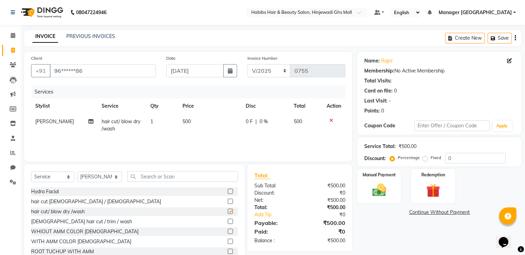
checkbox input "false"
click at [114, 182] on select "Select Stylist GAURAV [PERSON_NAME] Manager GHS MALL [PERSON_NAME] POOJA [PERSO…" at bounding box center [99, 177] width 45 height 11
select select "80822"
click at [77, 172] on select "Select Stylist GAURAV [PERSON_NAME] Manager GHS MALL [PERSON_NAME] POOJA [PERSO…" at bounding box center [99, 177] width 45 height 11
click at [165, 175] on input "text" at bounding box center [182, 176] width 111 height 11
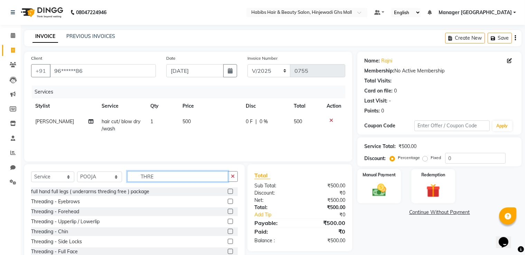
type input "THRE"
click at [228, 200] on label at bounding box center [230, 201] width 5 height 5
click at [228, 200] on input "checkbox" at bounding box center [230, 202] width 4 height 4
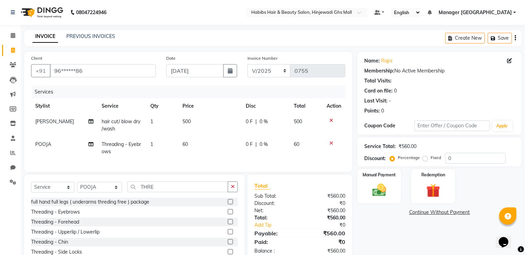
click at [228, 215] on label at bounding box center [230, 211] width 5 height 5
click at [228, 215] on input "checkbox" at bounding box center [230, 212] width 4 height 4
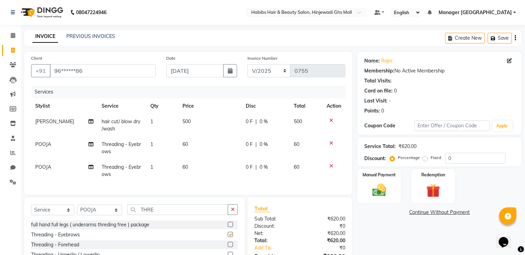
checkbox input "false"
click at [228, 247] on label at bounding box center [230, 244] width 5 height 5
click at [228, 247] on input "checkbox" at bounding box center [230, 245] width 4 height 4
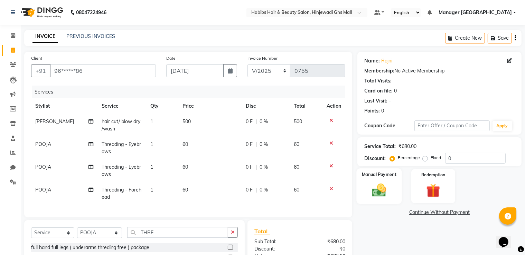
checkbox input "false"
click at [383, 171] on div "Manual Payment" at bounding box center [379, 187] width 45 height 36
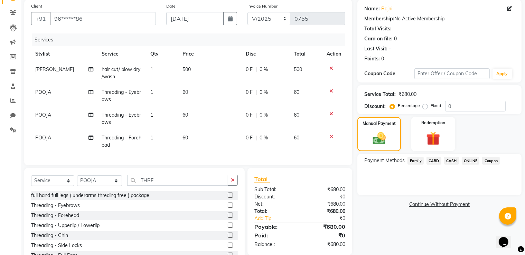
scroll to position [83, 0]
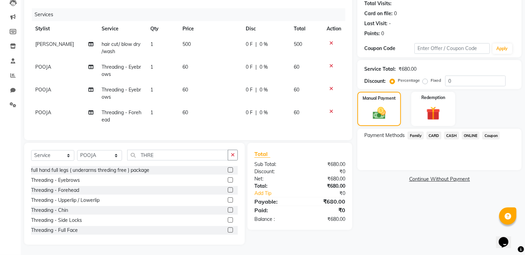
click at [433, 132] on span "CARD" at bounding box center [433, 136] width 15 height 8
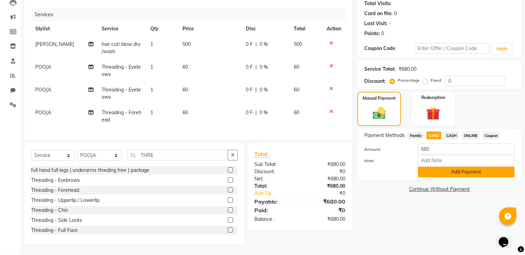
click at [448, 167] on button "Add Payment" at bounding box center [466, 172] width 97 height 11
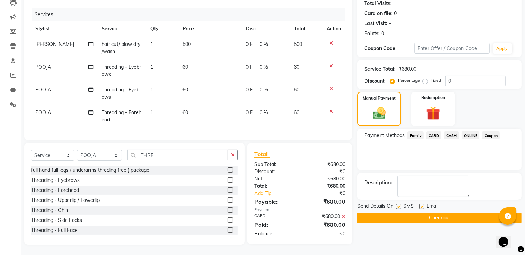
click at [427, 214] on button "Checkout" at bounding box center [439, 218] width 164 height 11
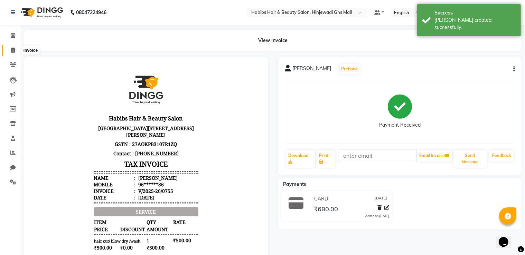
drag, startPoint x: 13, startPoint y: 49, endPoint x: 25, endPoint y: 49, distance: 11.4
click at [13, 49] on icon at bounding box center [13, 50] width 4 height 5
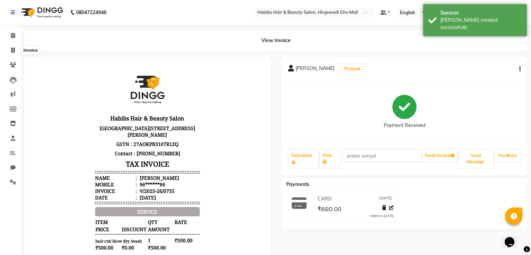
select select "7463"
select select "service"
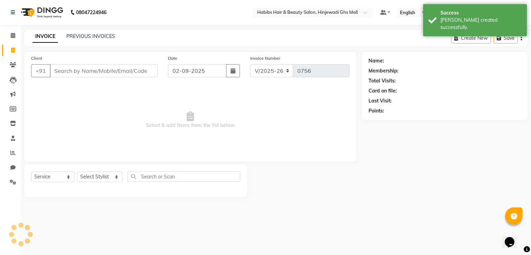
click at [140, 74] on input "Client" at bounding box center [104, 70] width 108 height 13
click at [182, 74] on input "02-09-2025" at bounding box center [197, 70] width 58 height 13
select select "9"
select select "2025"
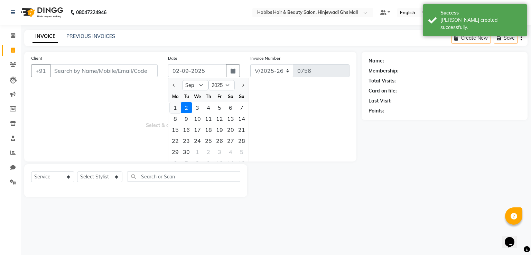
click at [178, 107] on div "1" at bounding box center [175, 107] width 11 height 11
type input "[DATE]"
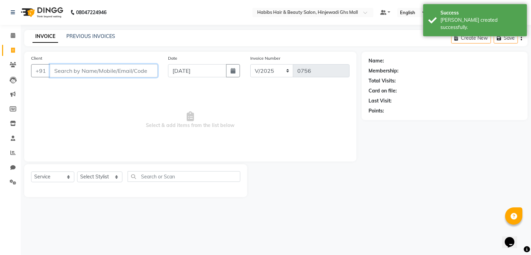
click at [156, 74] on input "Client" at bounding box center [104, 70] width 108 height 13
click at [151, 74] on input "Client" at bounding box center [104, 70] width 108 height 13
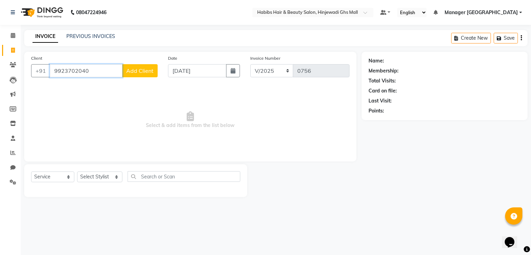
type input "9923702040"
click at [133, 77] on button "Add Client" at bounding box center [140, 70] width 36 height 13
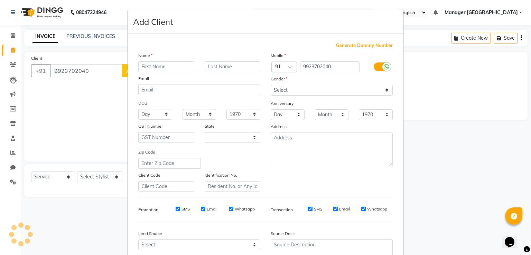
select select "22"
type input "ANNIE"
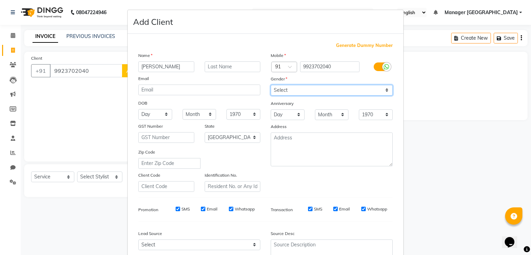
click at [273, 96] on select "Select [DEMOGRAPHIC_DATA] [DEMOGRAPHIC_DATA] Other Prefer Not To Say" at bounding box center [332, 90] width 122 height 11
select select "other"
click at [271, 85] on select "Select [DEMOGRAPHIC_DATA] [DEMOGRAPHIC_DATA] Other Prefer Not To Say" at bounding box center [332, 90] width 122 height 11
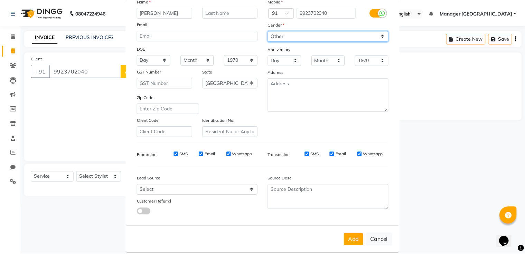
scroll to position [67, 0]
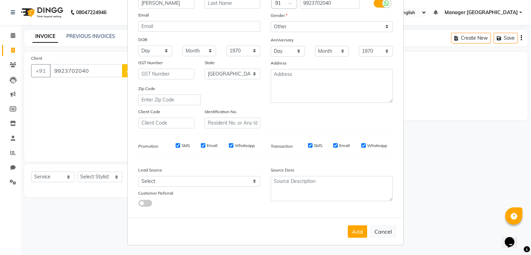
drag, startPoint x: 354, startPoint y: 234, endPoint x: 293, endPoint y: 230, distance: 61.2
click at [354, 234] on button "Add" at bounding box center [357, 232] width 19 height 12
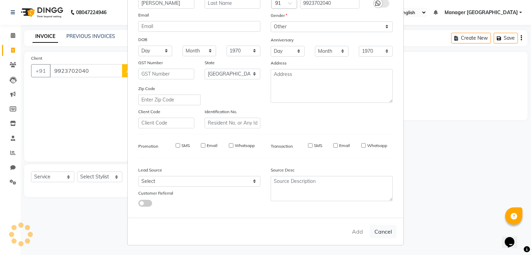
type input "99******40"
select select
select select "null"
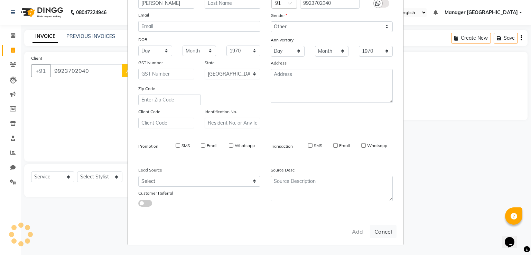
select select
checkbox input "false"
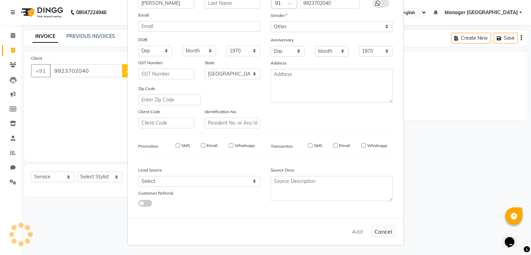
checkbox input "false"
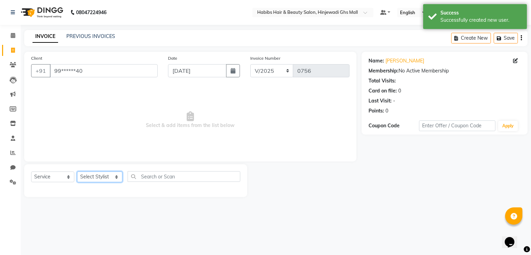
click at [107, 179] on select "Select Stylist GAURAV [PERSON_NAME] Manager GHS MALL [PERSON_NAME] POOJA [PERSO…" at bounding box center [99, 177] width 45 height 11
select select "70585"
click at [77, 172] on select "Select Stylist GAURAV [PERSON_NAME] Manager GHS MALL [PERSON_NAME] POOJA [PERSO…" at bounding box center [99, 177] width 45 height 11
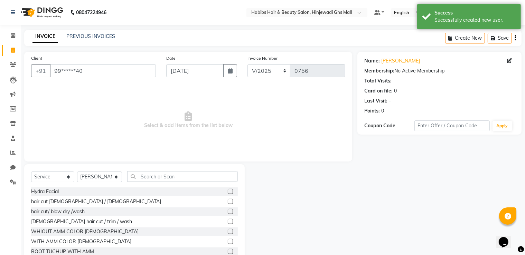
click at [228, 201] on label at bounding box center [230, 201] width 5 height 5
click at [228, 201] on input "checkbox" at bounding box center [230, 202] width 4 height 4
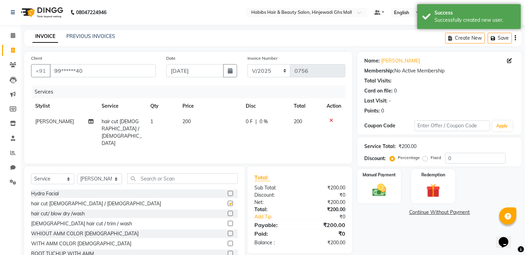
checkbox input "false"
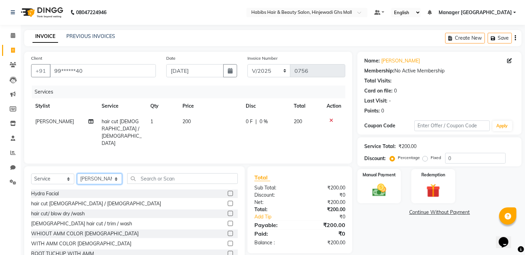
drag, startPoint x: 117, startPoint y: 177, endPoint x: 113, endPoint y: 178, distance: 4.6
click at [117, 177] on select "Select Stylist GAURAV [PERSON_NAME] Manager GHS MALL [PERSON_NAME] POOJA [PERSO…" at bounding box center [99, 179] width 45 height 11
select select "80822"
click at [77, 174] on select "Select Stylist GAURAV [PERSON_NAME] Manager GHS MALL [PERSON_NAME] POOJA [PERSO…" at bounding box center [99, 179] width 45 height 11
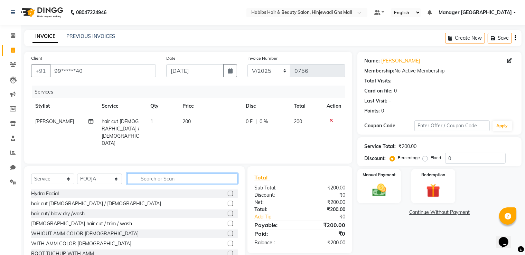
click at [149, 177] on input "text" at bounding box center [182, 178] width 111 height 11
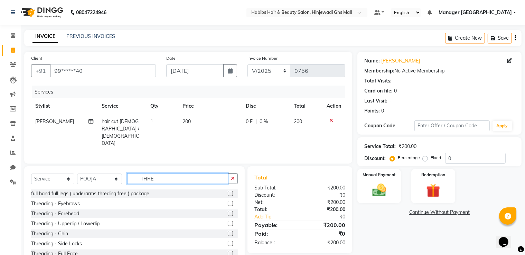
type input "THRE"
click at [228, 201] on label at bounding box center [230, 203] width 5 height 5
click at [228, 202] on input "checkbox" at bounding box center [230, 204] width 4 height 4
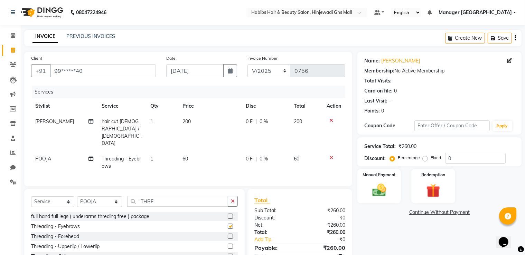
checkbox input "false"
click at [228, 234] on label at bounding box center [230, 236] width 5 height 5
click at [228, 235] on input "checkbox" at bounding box center [230, 237] width 4 height 4
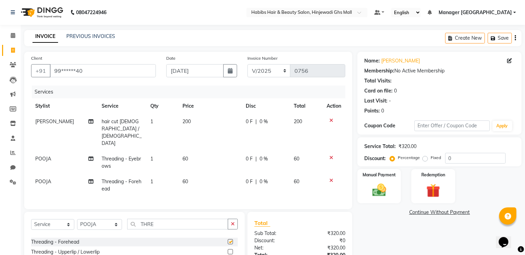
checkbox input "false"
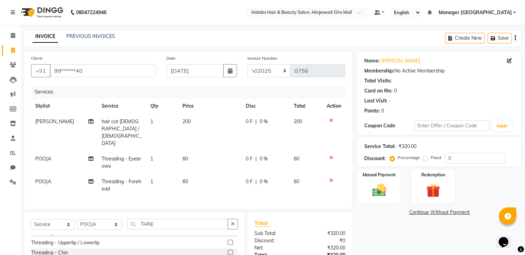
click at [228, 240] on label at bounding box center [230, 242] width 5 height 5
click at [228, 241] on input "checkbox" at bounding box center [230, 243] width 4 height 4
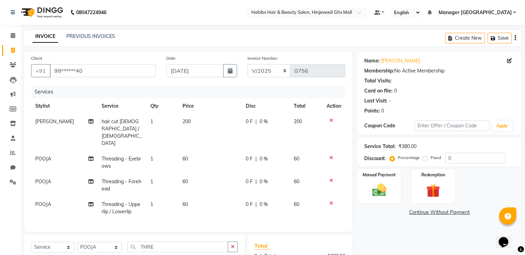
checkbox input "false"
click at [386, 200] on div "Manual Payment" at bounding box center [379, 187] width 45 height 36
click at [450, 211] on span "CASH" at bounding box center [451, 213] width 15 height 8
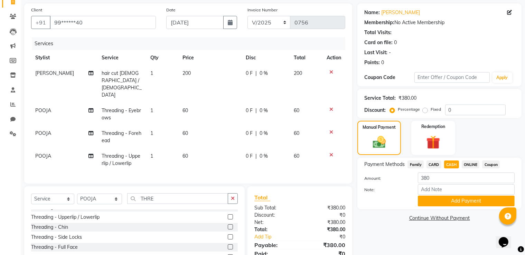
scroll to position [83, 0]
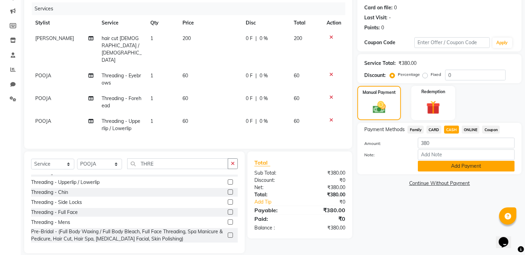
click at [451, 171] on button "Add Payment" at bounding box center [466, 166] width 97 height 11
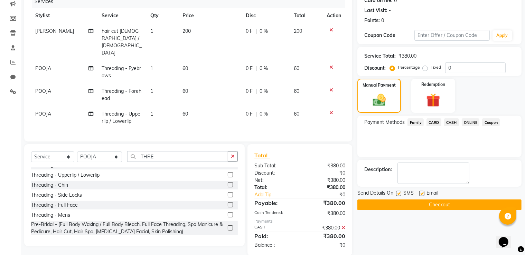
scroll to position [93, 0]
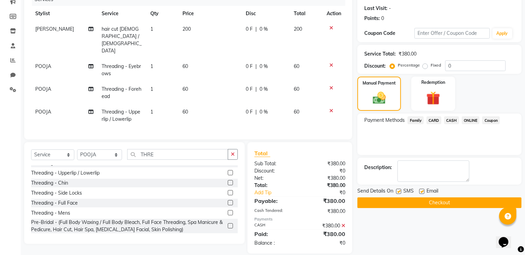
click at [438, 202] on button "Checkout" at bounding box center [439, 203] width 164 height 11
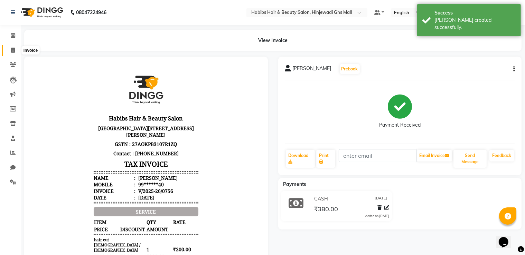
click at [9, 51] on span at bounding box center [13, 51] width 12 height 8
select select "service"
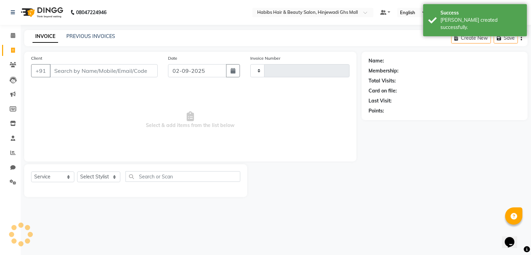
type input "0757"
select select "7463"
click at [95, 74] on input "Client" at bounding box center [104, 70] width 108 height 13
click at [233, 77] on button "button" at bounding box center [233, 70] width 14 height 13
select select "9"
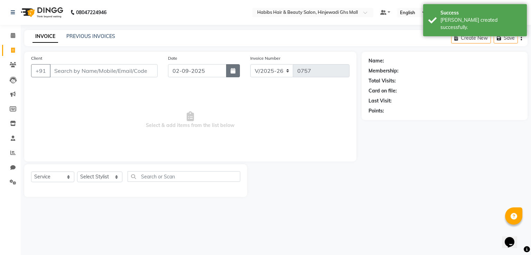
select select "2025"
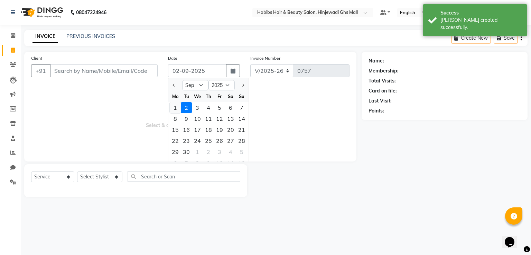
click at [175, 106] on div "1" at bounding box center [175, 107] width 11 height 11
type input "[DATE]"
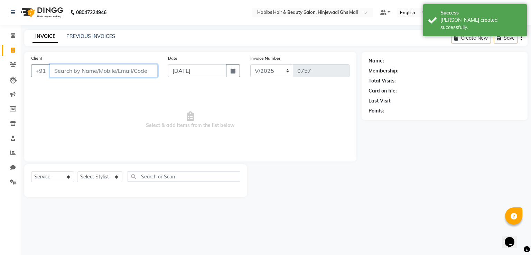
click at [127, 66] on input "Client" at bounding box center [104, 70] width 108 height 13
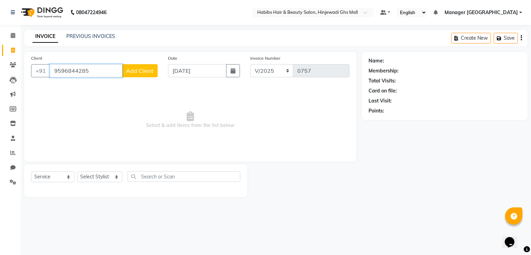
type input "9596844285"
click at [135, 69] on span "Add Client" at bounding box center [139, 70] width 27 height 7
select select "22"
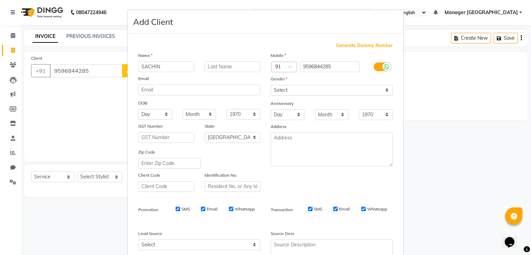
type input "SACHIN"
drag, startPoint x: 291, startPoint y: 89, endPoint x: 289, endPoint y: 93, distance: 4.2
click at [291, 89] on select "Select [DEMOGRAPHIC_DATA] [DEMOGRAPHIC_DATA] Other Prefer Not To Say" at bounding box center [332, 90] width 122 height 11
click at [271, 85] on select "Select [DEMOGRAPHIC_DATA] [DEMOGRAPHIC_DATA] Other Prefer Not To Say" at bounding box center [332, 90] width 122 height 11
click at [303, 89] on select "Select [DEMOGRAPHIC_DATA] [DEMOGRAPHIC_DATA] Other Prefer Not To Say" at bounding box center [332, 90] width 122 height 11
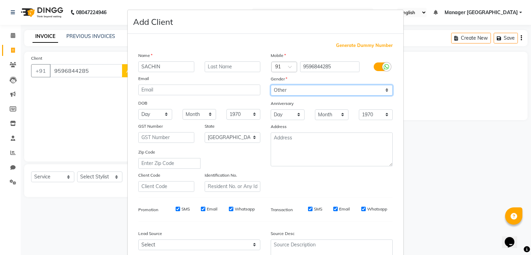
select select "[DEMOGRAPHIC_DATA]"
click at [271, 85] on select "Select [DEMOGRAPHIC_DATA] [DEMOGRAPHIC_DATA] Other Prefer Not To Say" at bounding box center [332, 90] width 122 height 11
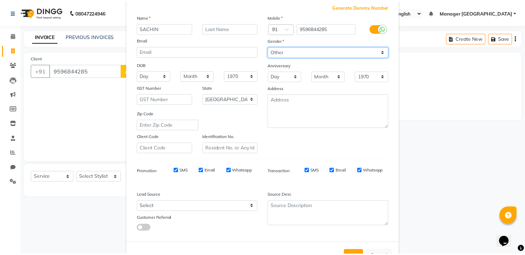
scroll to position [67, 0]
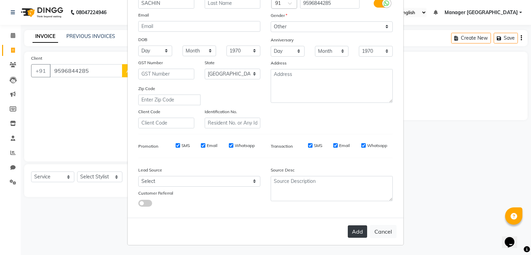
click at [357, 234] on button "Add" at bounding box center [357, 232] width 19 height 12
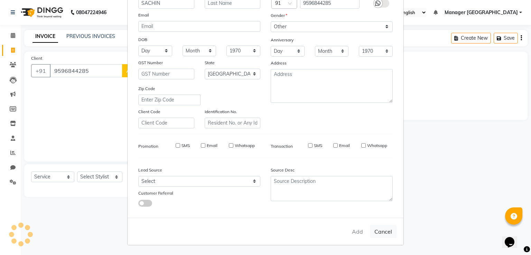
type input "95******85"
select select
select select "null"
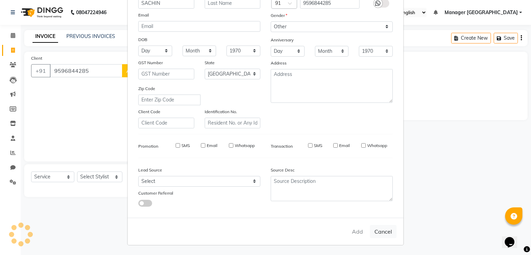
select select
checkbox input "false"
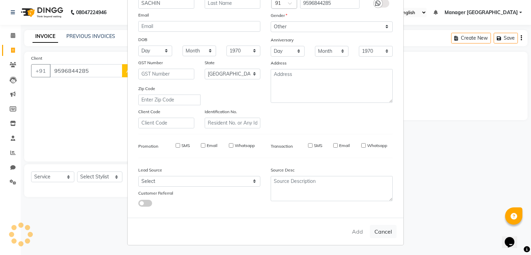
checkbox input "false"
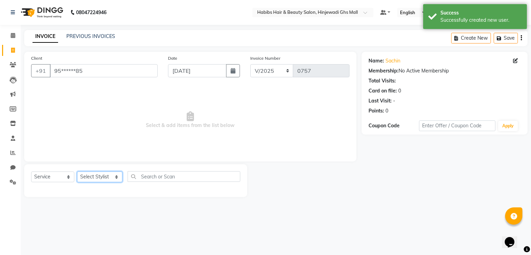
click at [91, 181] on select "Select Stylist GAURAV [PERSON_NAME] Manager GHS MALL [PERSON_NAME] POOJA [PERSO…" at bounding box center [99, 177] width 45 height 11
select select "70585"
click at [77, 172] on select "Select Stylist GAURAV [PERSON_NAME] Manager GHS MALL [PERSON_NAME] POOJA [PERSO…" at bounding box center [99, 177] width 45 height 11
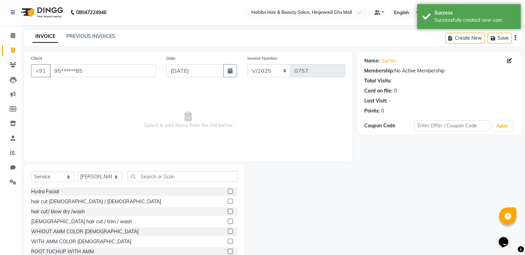
click at [228, 199] on div at bounding box center [233, 202] width 10 height 9
click at [228, 201] on label at bounding box center [230, 201] width 5 height 5
click at [228, 201] on input "checkbox" at bounding box center [230, 202] width 4 height 4
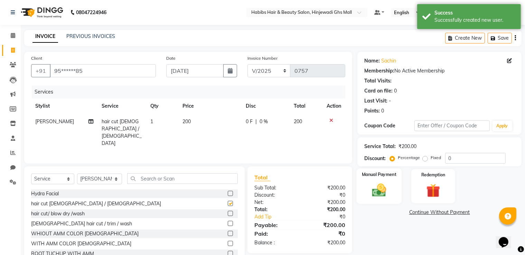
checkbox input "false"
click at [385, 191] on img at bounding box center [379, 190] width 23 height 17
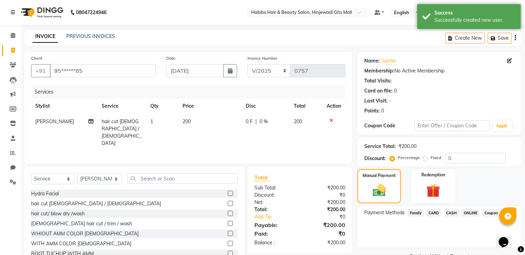
click at [462, 213] on span "ONLINE" at bounding box center [471, 213] width 18 height 8
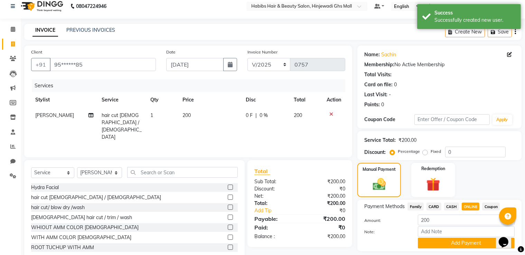
scroll to position [28, 0]
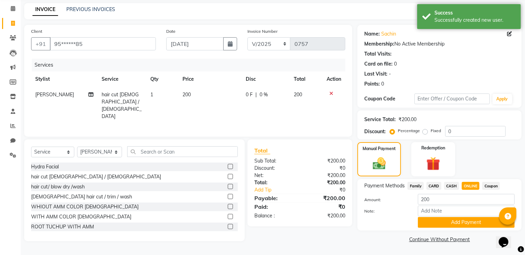
click at [464, 217] on div "Note:" at bounding box center [439, 212] width 161 height 12
click at [431, 222] on button "Add Payment" at bounding box center [466, 222] width 97 height 11
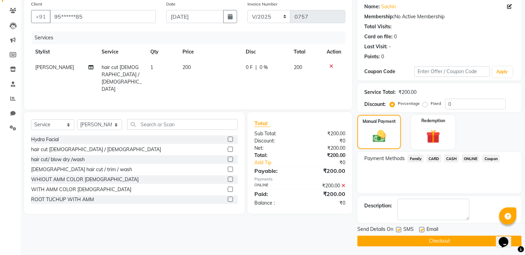
scroll to position [56, 0]
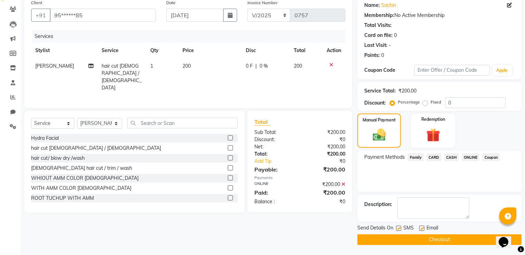
click at [400, 240] on button "Checkout" at bounding box center [439, 240] width 164 height 11
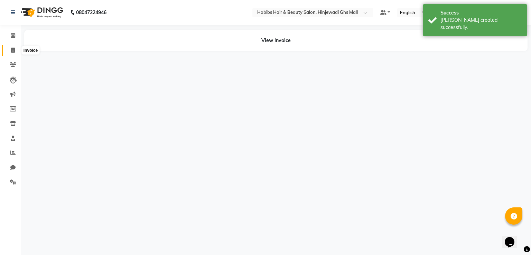
click at [12, 52] on icon at bounding box center [13, 50] width 4 height 5
select select "7463"
select select "service"
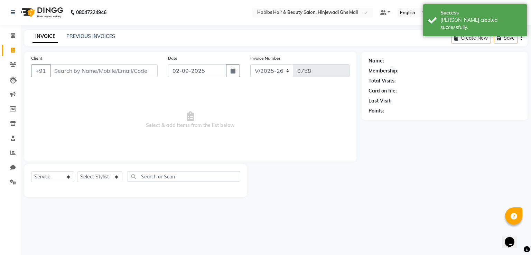
click at [152, 74] on input "Client" at bounding box center [104, 70] width 108 height 13
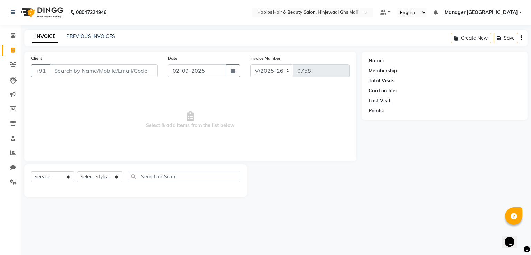
click at [496, 15] on nav "08047224946 Select Location × Habibs Hair & Beauty Salon, Hinjewadi Ghs Mall De…" at bounding box center [265, 12] width 531 height 25
click at [120, 64] on div "+91" at bounding box center [94, 70] width 126 height 13
click at [181, 76] on input "02-09-2025" at bounding box center [197, 70] width 58 height 13
select select "9"
select select "2025"
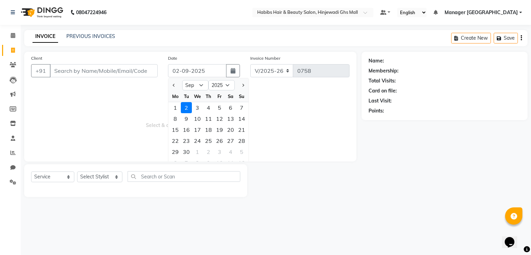
drag, startPoint x: 179, startPoint y: 104, endPoint x: 175, endPoint y: 100, distance: 5.7
click at [179, 105] on div "1" at bounding box center [175, 107] width 11 height 11
type input "[DATE]"
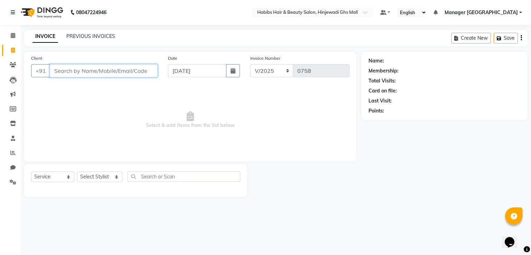
click at [142, 72] on input "Client" at bounding box center [104, 70] width 108 height 13
type input "7620380965"
click at [137, 74] on span "Add Client" at bounding box center [139, 70] width 27 height 7
select select "22"
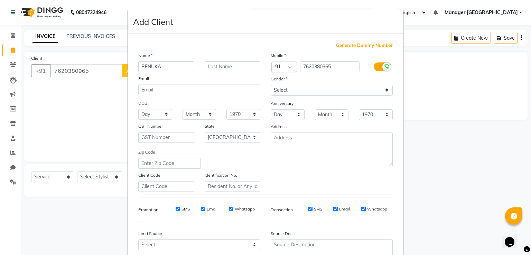
type input "RENUKA"
click at [276, 92] on select "Select [DEMOGRAPHIC_DATA] [DEMOGRAPHIC_DATA] Other Prefer Not To Say" at bounding box center [332, 90] width 122 height 11
select select "female"
click at [271, 85] on select "Select [DEMOGRAPHIC_DATA] [DEMOGRAPHIC_DATA] Other Prefer Not To Say" at bounding box center [332, 90] width 122 height 11
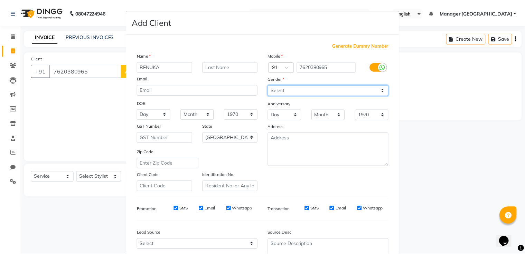
scroll to position [67, 0]
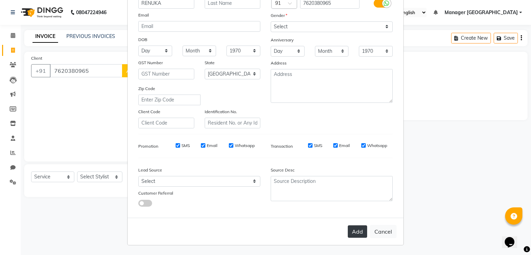
click at [348, 229] on button "Add" at bounding box center [357, 232] width 19 height 12
type input "76******65"
select select
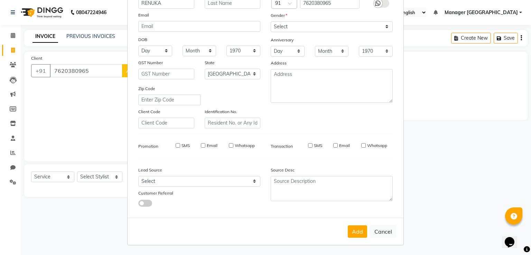
select select "null"
select select
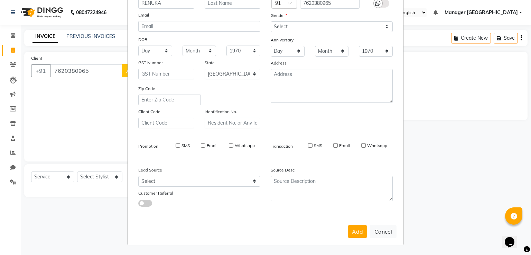
checkbox input "false"
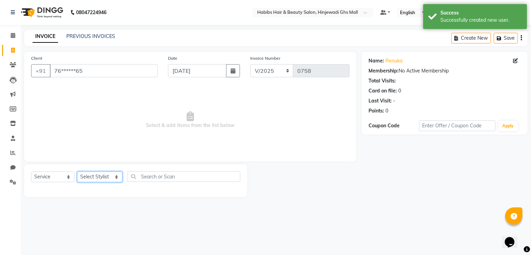
click at [100, 175] on select "Select Stylist GAURAV [PERSON_NAME] Manager GHS MALL [PERSON_NAME] POOJA [PERSO…" at bounding box center [99, 177] width 45 height 11
select select "80822"
click at [77, 172] on select "Select Stylist GAURAV [PERSON_NAME] Manager GHS MALL [PERSON_NAME] POOJA [PERSO…" at bounding box center [99, 177] width 45 height 11
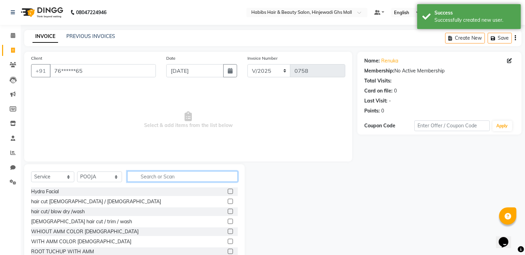
click at [152, 173] on input "text" at bounding box center [182, 176] width 111 height 11
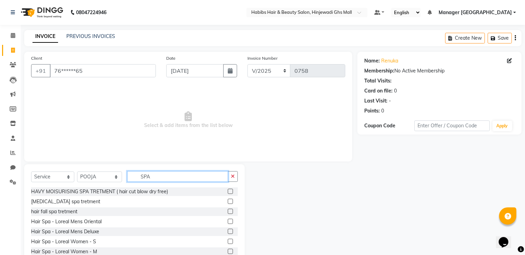
type input "SPA"
click at [228, 204] on label at bounding box center [230, 201] width 5 height 5
click at [228, 204] on input "checkbox" at bounding box center [230, 202] width 4 height 4
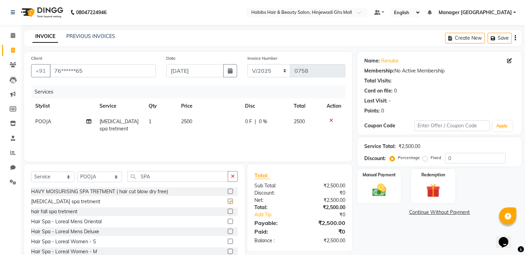
checkbox input "false"
click at [208, 120] on td "2500" at bounding box center [209, 125] width 64 height 23
select select "80822"
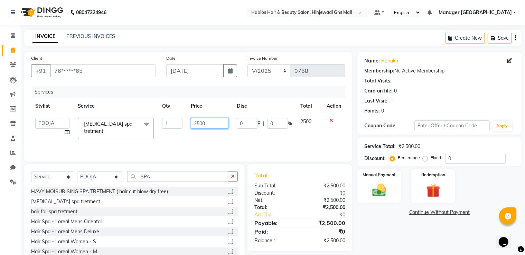
click at [208, 120] on input "2500" at bounding box center [210, 123] width 38 height 11
type input "2000"
click at [392, 229] on div "Name: Renuka Membership: No Active Membership Total Visits: Card on file: 0 Las…" at bounding box center [441, 159] width 169 height 215
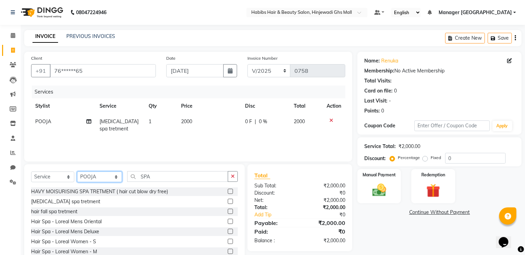
click at [107, 178] on select "Select Stylist GAURAV [PERSON_NAME] Manager GHS MALL [PERSON_NAME] POOJA [PERSO…" at bounding box center [99, 177] width 45 height 11
click at [162, 173] on input "SPA" at bounding box center [177, 176] width 101 height 11
type input "S"
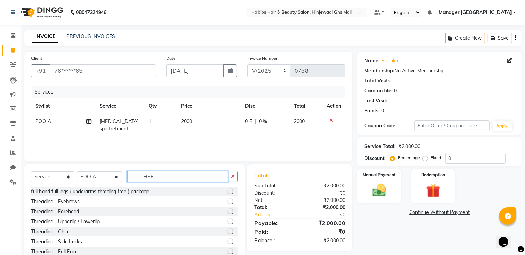
type input "THRE"
click at [228, 200] on label at bounding box center [230, 201] width 5 height 5
click at [228, 200] on input "checkbox" at bounding box center [230, 202] width 4 height 4
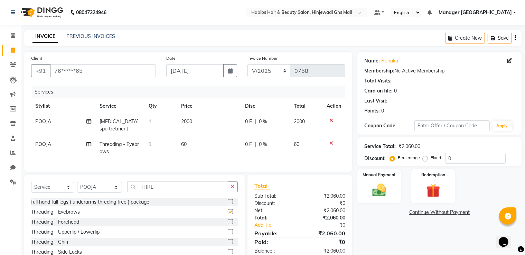
checkbox input "false"
click at [210, 141] on td "60" at bounding box center [209, 148] width 64 height 23
select select "80822"
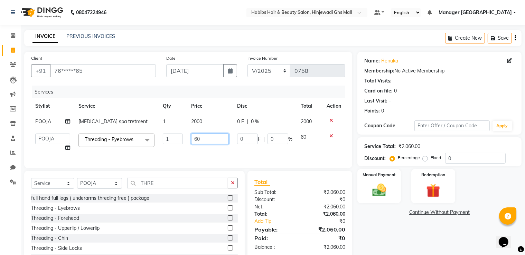
click at [203, 141] on input "60" at bounding box center [210, 139] width 38 height 11
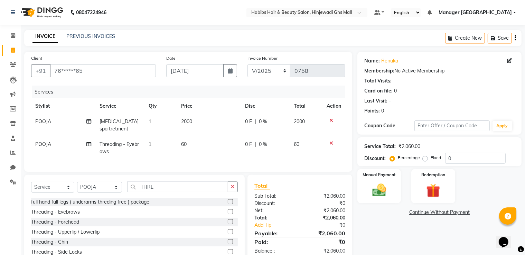
drag, startPoint x: 173, startPoint y: 141, endPoint x: 169, endPoint y: 141, distance: 3.8
click at [175, 143] on td "1" at bounding box center [160, 148] width 32 height 23
select select "80822"
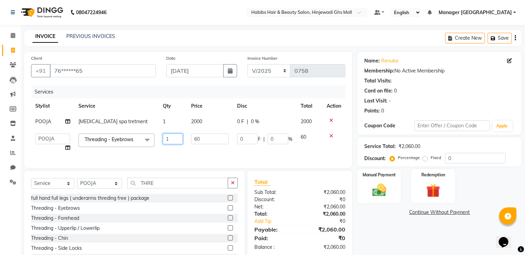
click at [172, 136] on input "1" at bounding box center [173, 139] width 20 height 11
type input "2"
click at [227, 161] on div "Services Stylist Service Qty Price Disc Total Action POOJA dandruff spa tretmen…" at bounding box center [188, 124] width 314 height 76
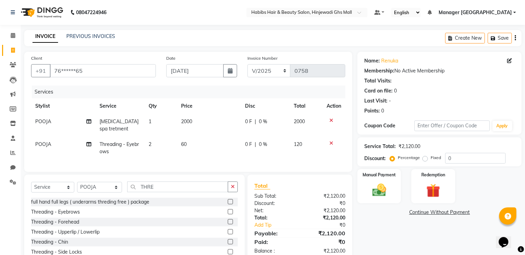
click at [228, 225] on label at bounding box center [230, 221] width 5 height 5
click at [228, 225] on input "checkbox" at bounding box center [230, 222] width 4 height 4
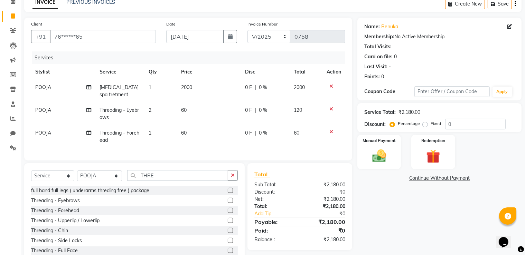
scroll to position [60, 0]
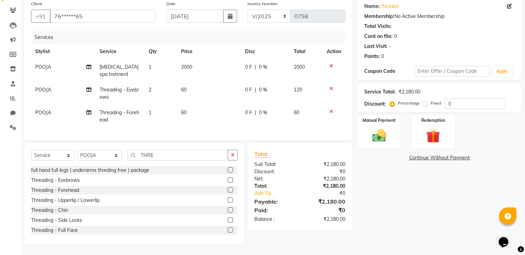
click at [228, 189] on label at bounding box center [230, 190] width 5 height 5
click at [228, 189] on input "checkbox" at bounding box center [230, 190] width 4 height 4
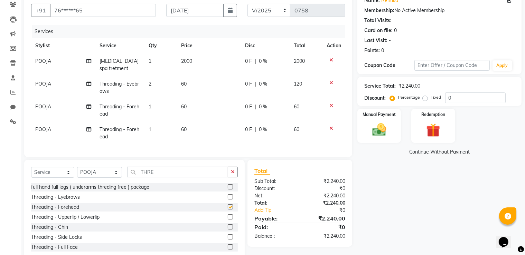
checkbox input "false"
click at [330, 128] on icon at bounding box center [331, 128] width 4 height 5
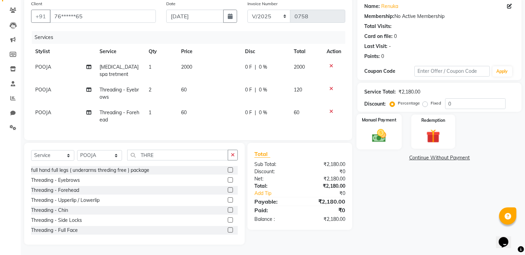
click at [380, 128] on img at bounding box center [379, 136] width 23 height 17
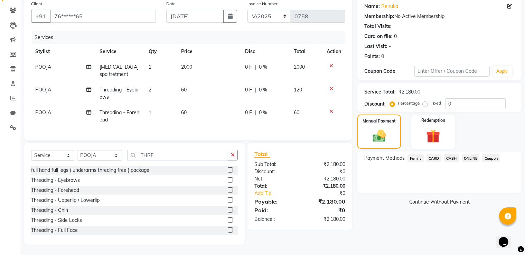
click at [473, 154] on span "ONLINE" at bounding box center [471, 158] width 18 height 8
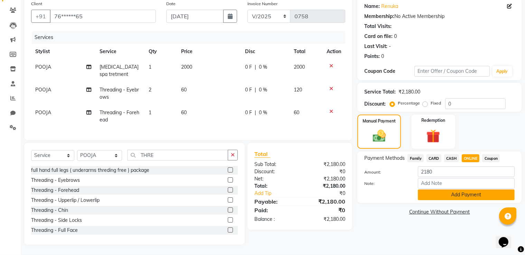
click at [466, 190] on button "Add Payment" at bounding box center [466, 195] width 97 height 11
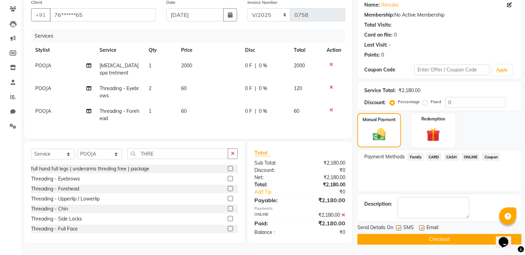
click at [452, 235] on button "Checkout" at bounding box center [439, 239] width 164 height 11
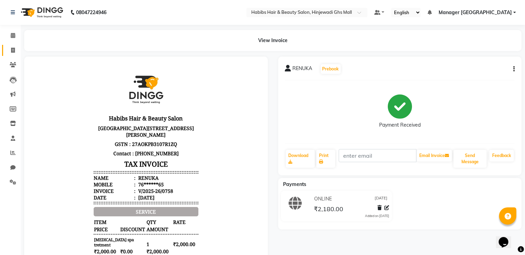
click at [10, 46] on link "Invoice" at bounding box center [10, 50] width 17 height 11
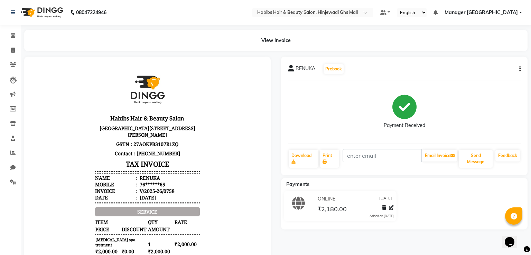
select select "7463"
select select "service"
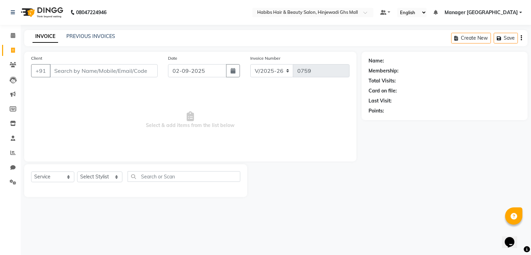
click at [107, 72] on input "Client" at bounding box center [104, 70] width 108 height 13
drag, startPoint x: 132, startPoint y: 67, endPoint x: 143, endPoint y: 73, distance: 12.8
click at [132, 67] on input "Client" at bounding box center [104, 70] width 108 height 13
click at [143, 73] on input "Client" at bounding box center [104, 70] width 108 height 13
click at [75, 65] on input "Client" at bounding box center [104, 70] width 108 height 13
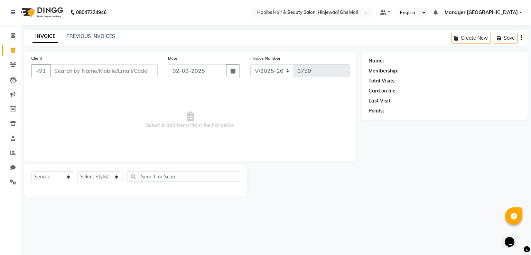
drag, startPoint x: 91, startPoint y: 73, endPoint x: 176, endPoint y: 66, distance: 86.0
click at [90, 73] on input "Client" at bounding box center [104, 70] width 108 height 13
type input "9711189512"
click at [154, 76] on button "Add Client" at bounding box center [140, 70] width 36 height 13
select select "22"
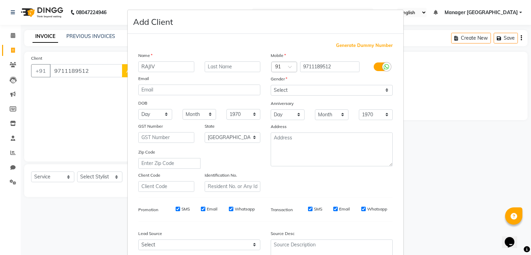
type input "RAJIV"
click at [271, 92] on select "Select [DEMOGRAPHIC_DATA] [DEMOGRAPHIC_DATA] Other Prefer Not To Say" at bounding box center [332, 90] width 122 height 11
click at [271, 85] on select "Select [DEMOGRAPHIC_DATA] [DEMOGRAPHIC_DATA] Other Prefer Not To Say" at bounding box center [332, 90] width 122 height 11
drag, startPoint x: 300, startPoint y: 85, endPoint x: 297, endPoint y: 94, distance: 8.9
click at [300, 86] on select "Select [DEMOGRAPHIC_DATA] [DEMOGRAPHIC_DATA] Other Prefer Not To Say" at bounding box center [332, 90] width 122 height 11
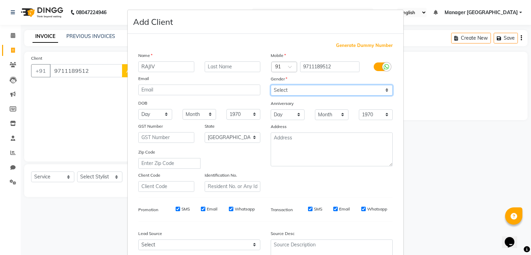
select select "[DEMOGRAPHIC_DATA]"
click at [271, 85] on select "Select [DEMOGRAPHIC_DATA] [DEMOGRAPHIC_DATA] Other Prefer Not To Say" at bounding box center [332, 90] width 122 height 11
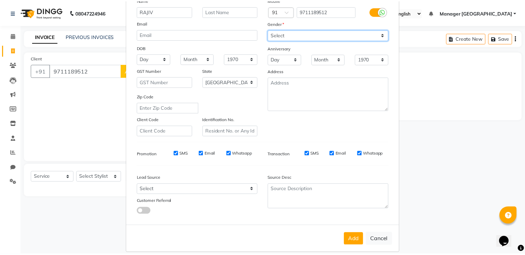
scroll to position [67, 0]
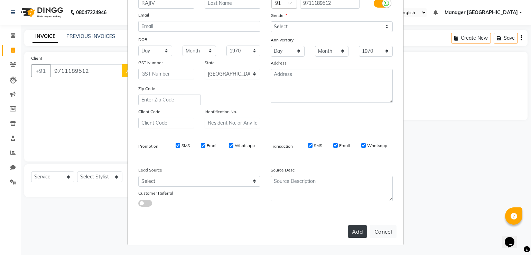
click at [353, 232] on button "Add" at bounding box center [357, 232] width 19 height 12
type input "97******12"
select select
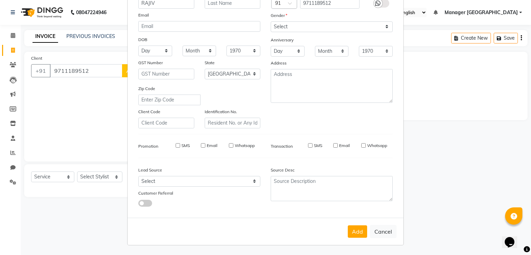
select select "null"
select select
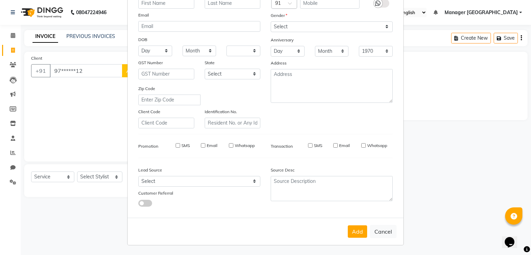
checkbox input "false"
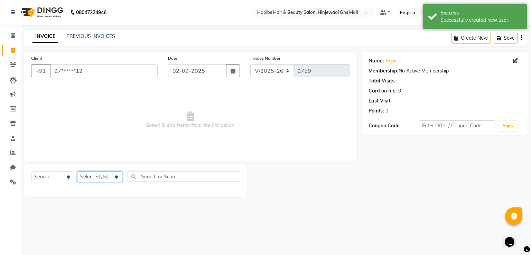
click at [77, 174] on select "Select Stylist GAURAV [PERSON_NAME] Manager GHS MALL [PERSON_NAME] POOJA [PERSO…" at bounding box center [99, 177] width 45 height 11
select select "65787"
click at [77, 172] on select "Select Stylist GAURAV [PERSON_NAME] Manager GHS MALL [PERSON_NAME] POOJA [PERSO…" at bounding box center [99, 177] width 45 height 11
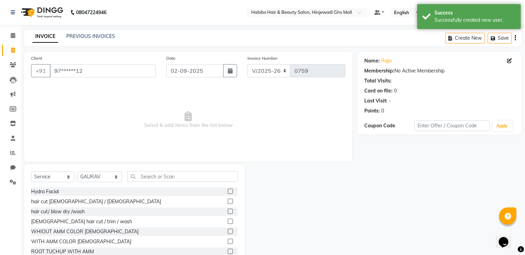
click at [142, 188] on div "Hydra Facial" at bounding box center [134, 192] width 207 height 9
click at [143, 181] on input "text" at bounding box center [182, 176] width 111 height 11
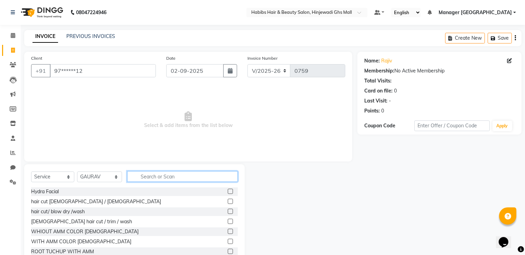
click at [148, 178] on input "text" at bounding box center [182, 176] width 111 height 11
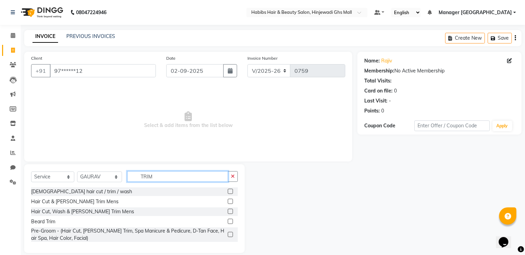
type input "TRIM"
click at [232, 201] on label at bounding box center [230, 201] width 5 height 5
click at [232, 201] on input "checkbox" at bounding box center [230, 202] width 4 height 4
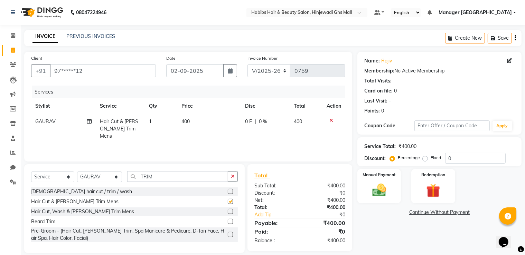
checkbox input "false"
click at [411, 194] on div "Redemption" at bounding box center [432, 187] width 45 height 36
click at [386, 189] on img at bounding box center [379, 190] width 23 height 17
click at [474, 212] on span "ONLINE" at bounding box center [471, 213] width 18 height 8
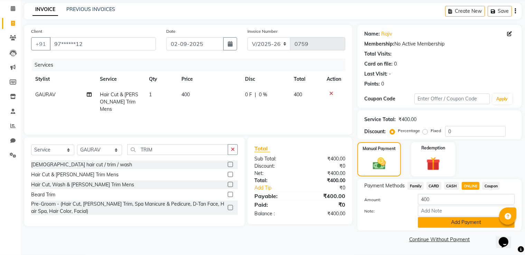
click at [469, 222] on button "Add Payment" at bounding box center [466, 222] width 97 height 11
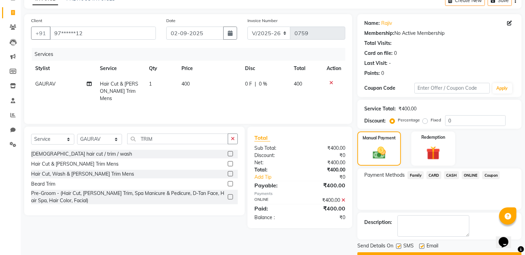
scroll to position [56, 0]
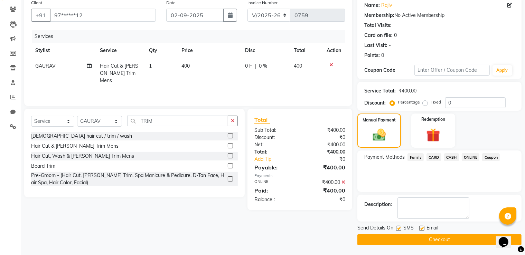
click at [416, 243] on button "Checkout" at bounding box center [439, 240] width 164 height 11
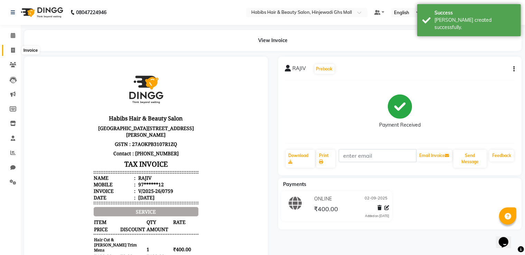
click at [15, 47] on span at bounding box center [13, 51] width 12 height 8
select select "service"
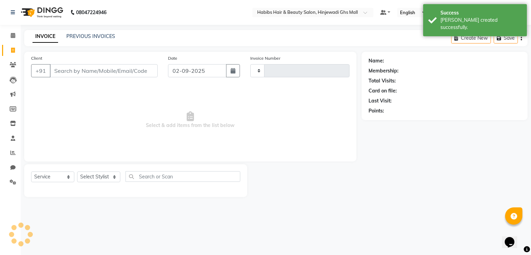
type input "0760"
click at [138, 72] on input "Client" at bounding box center [104, 70] width 108 height 13
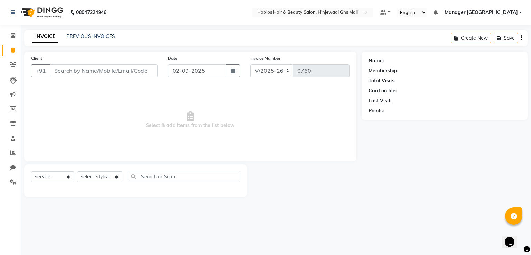
click at [97, 64] on div "Client +91" at bounding box center [94, 69] width 137 height 28
click at [100, 68] on input "Client" at bounding box center [104, 70] width 108 height 13
click at [86, 34] on link "PREVIOUS INVOICES" at bounding box center [90, 36] width 49 height 6
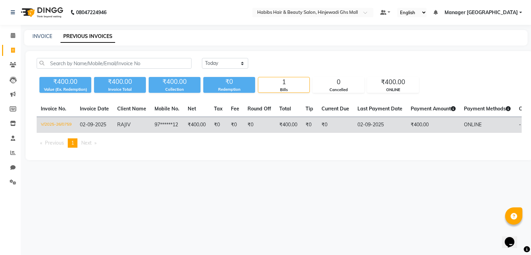
click at [119, 130] on td "RAJIV" at bounding box center [131, 125] width 37 height 16
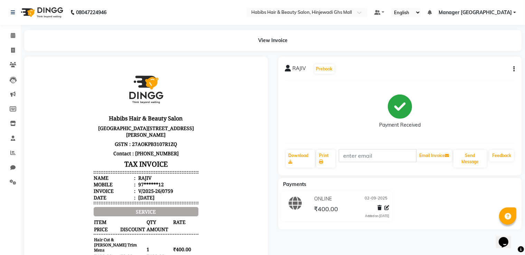
click at [513, 69] on icon "button" at bounding box center [513, 69] width 1 height 0
click at [478, 78] on div "Edit Invoice" at bounding box center [478, 78] width 47 height 9
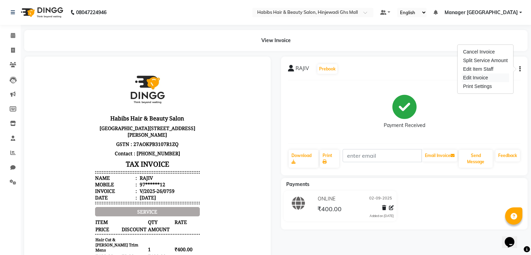
select select "service"
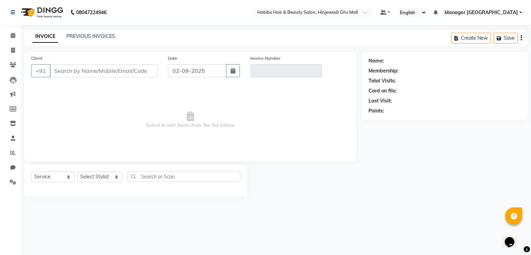
type input "97******12"
type input "V/2025-26/0759"
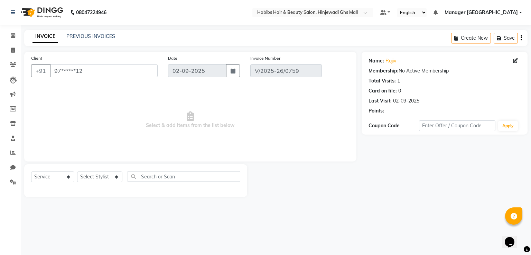
select select "select"
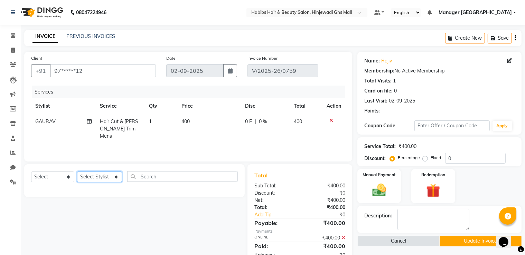
click at [108, 175] on select "Select Stylist GAURAV [PERSON_NAME] Manager GHS MALL [PERSON_NAME] POOJA [PERSO…" at bounding box center [99, 177] width 45 height 11
select select "88335"
click at [77, 172] on select "Select Stylist GAURAV [PERSON_NAME] Manager GHS MALL [PERSON_NAME] POOJA [PERSO…" at bounding box center [99, 177] width 45 height 11
click at [159, 175] on input "text" at bounding box center [182, 176] width 111 height 11
click at [59, 181] on select "Select Service Product Membership Package Voucher Prepaid Gift Card" at bounding box center [52, 177] width 43 height 11
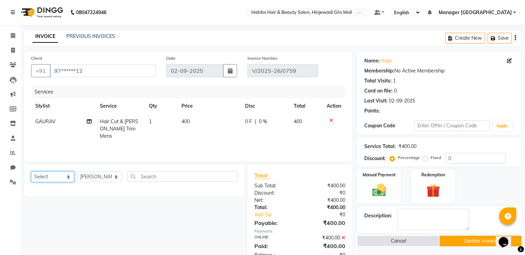
select select "service"
click at [31, 172] on select "Select Service Product Membership Package Voucher Prepaid Gift Card" at bounding box center [52, 177] width 43 height 11
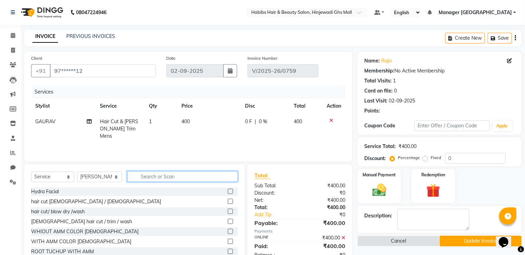
click at [155, 177] on input "text" at bounding box center [182, 176] width 111 height 11
click at [228, 200] on label at bounding box center [230, 201] width 5 height 5
click at [228, 200] on input "checkbox" at bounding box center [230, 202] width 4 height 4
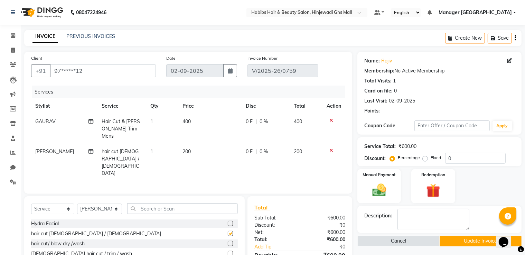
checkbox input "false"
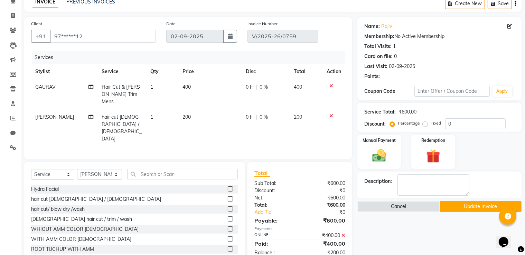
scroll to position [38, 0]
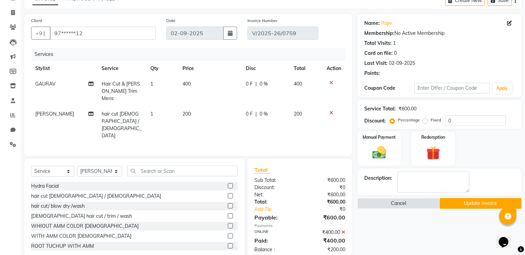
click at [452, 204] on button "Update Invoice" at bounding box center [480, 203] width 82 height 11
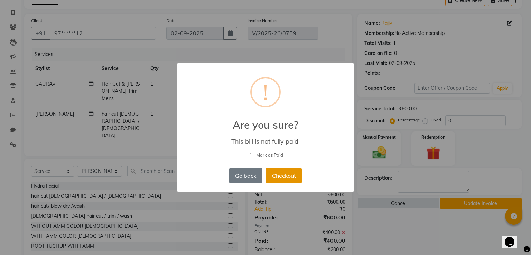
click at [296, 174] on button "Checkout" at bounding box center [284, 175] width 36 height 15
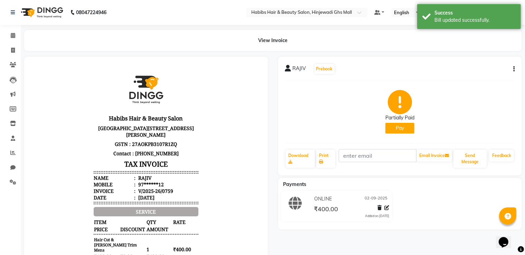
click at [379, 212] on div at bounding box center [381, 209] width 15 height 9
click at [379, 207] on icon at bounding box center [379, 208] width 4 height 5
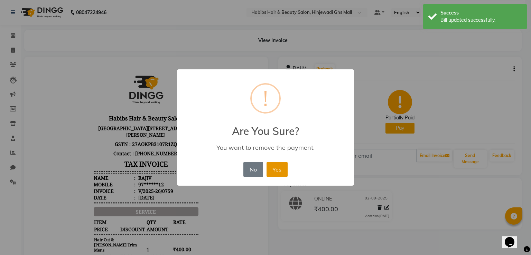
click at [276, 168] on button "Yes" at bounding box center [276, 169] width 21 height 15
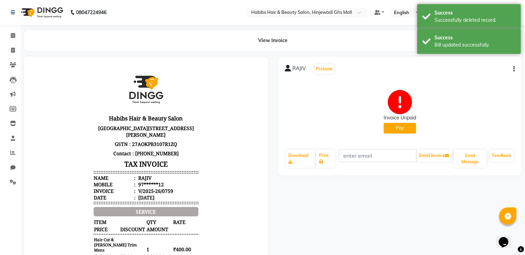
drag, startPoint x: 394, startPoint y: 120, endPoint x: 394, endPoint y: 128, distance: 8.3
click at [395, 120] on div "Invoice Unpaid" at bounding box center [399, 117] width 32 height 7
click at [394, 134] on div "Invoice Unpaid Pay" at bounding box center [400, 112] width 230 height 52
click at [393, 128] on button "Pay" at bounding box center [399, 128] width 32 height 11
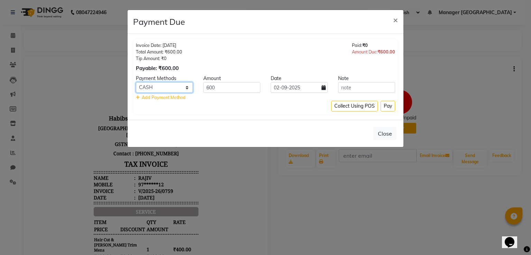
click at [145, 86] on select "Family CARD CASH ONLINE Coupon" at bounding box center [164, 87] width 57 height 11
select select "3"
click at [136, 82] on select "Family CARD CASH ONLINE Coupon" at bounding box center [164, 87] width 57 height 11
click at [392, 107] on button "Pay" at bounding box center [387, 106] width 15 height 11
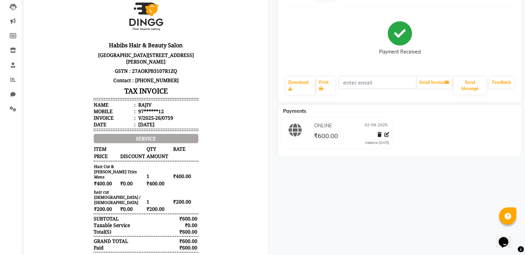
scroll to position [124, 0]
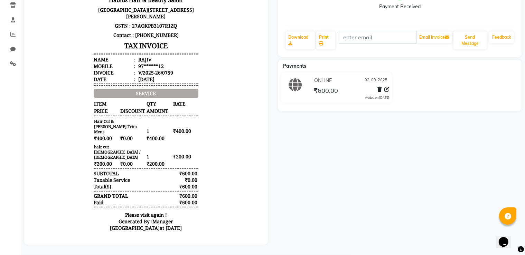
click at [51, 174] on body "Habibs Hair & Beauty Salon Grand Highstreet Mall, Lower Ground Floor Unit No.10…" at bounding box center [146, 93] width 224 height 291
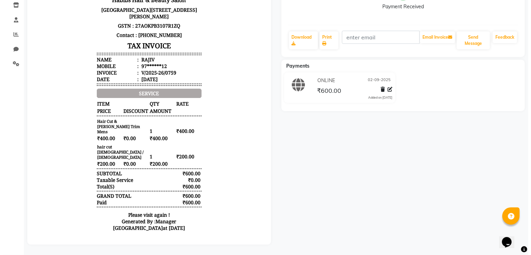
scroll to position [0, 0]
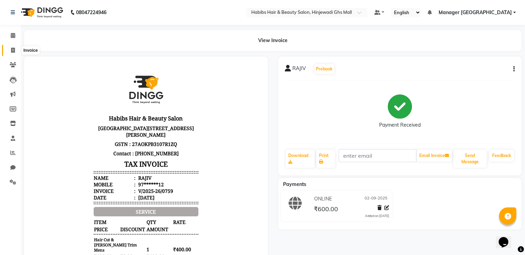
click at [13, 54] on link "Invoice" at bounding box center [10, 50] width 17 height 11
select select "service"
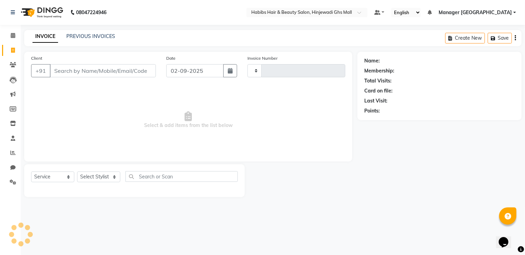
type input "0760"
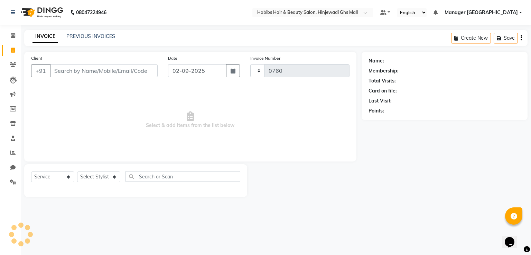
select select "7463"
click at [84, 37] on link "PREVIOUS INVOICES" at bounding box center [90, 36] width 49 height 6
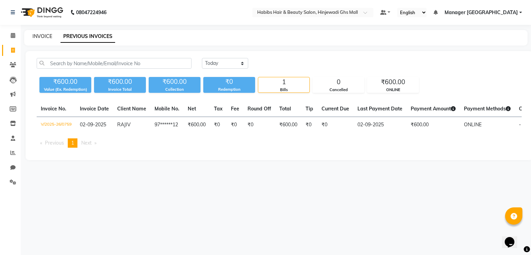
click at [49, 34] on link "INVOICE" at bounding box center [42, 36] width 20 height 6
select select "7463"
select select "service"
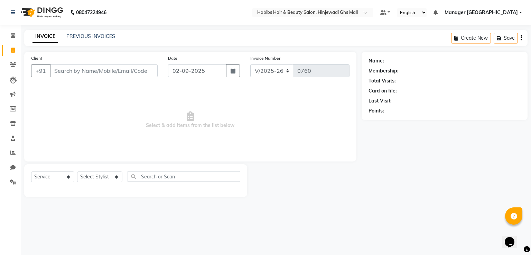
click at [97, 70] on input "Client" at bounding box center [104, 70] width 108 height 13
type input "9404411338"
click at [135, 74] on span "Add Client" at bounding box center [139, 70] width 27 height 7
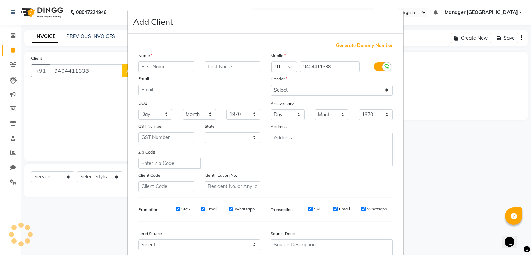
select select "22"
click at [149, 66] on input "text" at bounding box center [166, 66] width 56 height 11
type input "SNEHA"
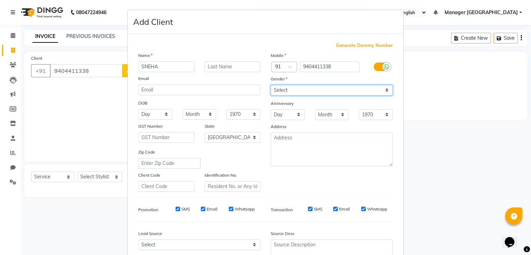
click at [287, 92] on select "Select [DEMOGRAPHIC_DATA] [DEMOGRAPHIC_DATA] Other Prefer Not To Say" at bounding box center [332, 90] width 122 height 11
select select "other"
click at [271, 85] on select "Select [DEMOGRAPHIC_DATA] [DEMOGRAPHIC_DATA] Other Prefer Not To Say" at bounding box center [332, 90] width 122 height 11
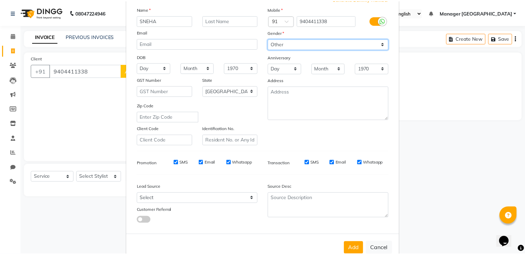
scroll to position [67, 0]
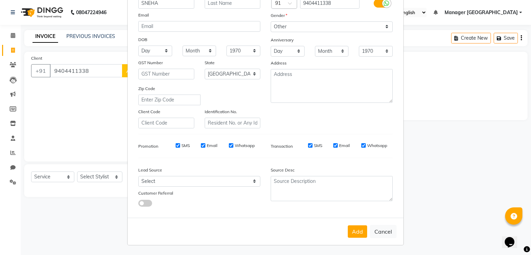
drag, startPoint x: 352, startPoint y: 237, endPoint x: 295, endPoint y: 219, distance: 59.4
click at [352, 238] on button "Add" at bounding box center [357, 232] width 19 height 12
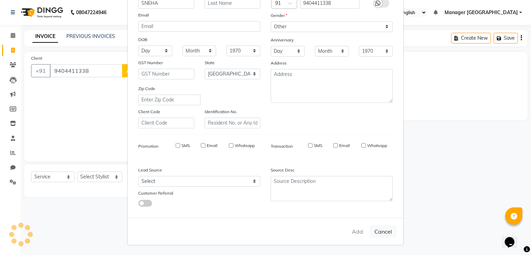
type input "94******38"
select select
select select "null"
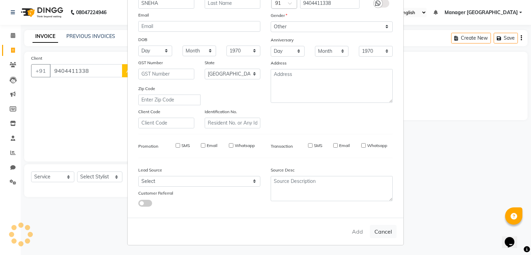
select select
checkbox input "false"
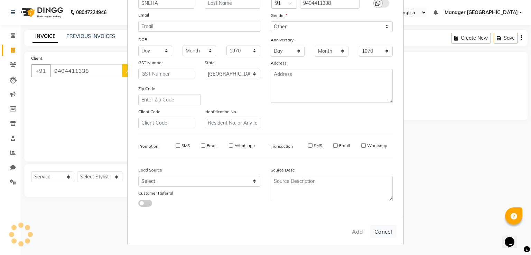
checkbox input "false"
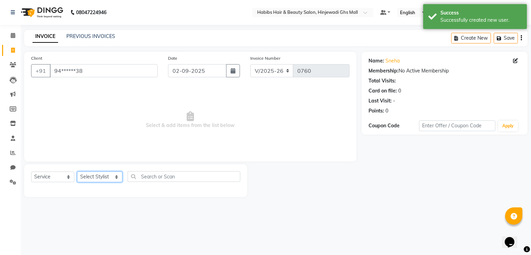
click at [104, 177] on select "Select Stylist GAURAV [PERSON_NAME] Manager GHS MALL [PERSON_NAME] POOJA [PERSO…" at bounding box center [99, 177] width 45 height 11
select select "80822"
click at [77, 172] on select "Select Stylist GAURAV [PERSON_NAME] Manager GHS MALL [PERSON_NAME] POOJA [PERSO…" at bounding box center [99, 177] width 45 height 11
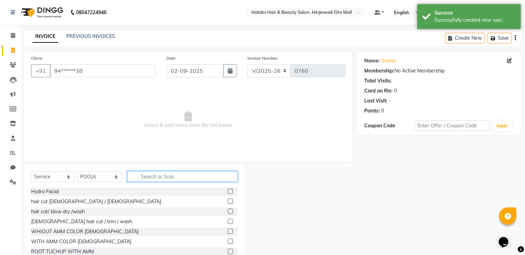
click at [177, 175] on input "text" at bounding box center [182, 176] width 111 height 11
drag, startPoint x: 224, startPoint y: 200, endPoint x: 165, endPoint y: 191, distance: 58.7
click at [228, 200] on label at bounding box center [230, 201] width 5 height 5
click at [228, 200] on input "checkbox" at bounding box center [230, 202] width 4 height 4
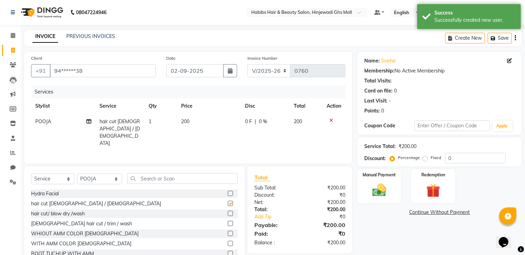
checkbox input "false"
drag, startPoint x: 105, startPoint y: 178, endPoint x: 103, endPoint y: 182, distance: 4.8
click at [104, 178] on select "Select Stylist GAURAV [PERSON_NAME] Manager GHS MALL [PERSON_NAME] POOJA [PERSO…" at bounding box center [99, 179] width 45 height 11
select select "86650"
click at [77, 174] on select "Select Stylist GAURAV [PERSON_NAME] Manager GHS MALL [PERSON_NAME] POOJA [PERSO…" at bounding box center [99, 179] width 45 height 11
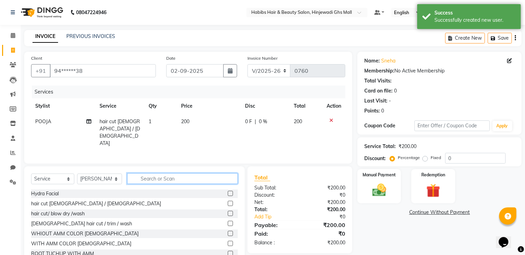
click at [153, 180] on input "text" at bounding box center [182, 178] width 111 height 11
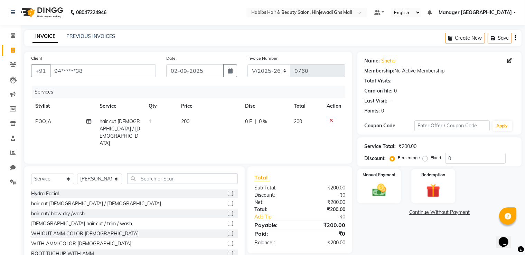
click at [228, 201] on label at bounding box center [230, 203] width 5 height 5
click at [228, 202] on input "checkbox" at bounding box center [230, 204] width 4 height 4
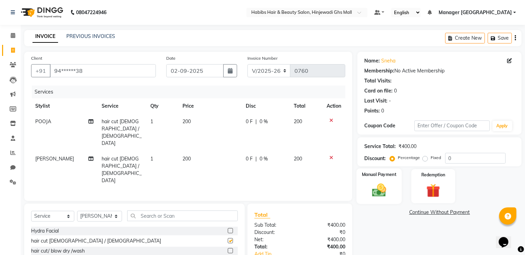
checkbox input "false"
click at [381, 194] on img at bounding box center [379, 190] width 23 height 17
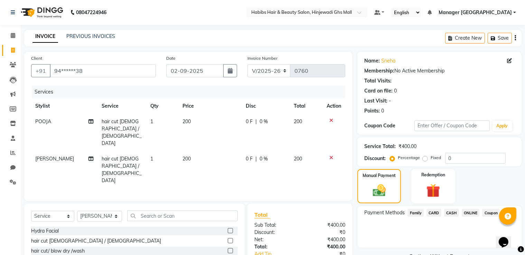
click at [424, 212] on div "CARD" at bounding box center [433, 213] width 18 height 9
click at [427, 212] on span "CARD" at bounding box center [433, 213] width 15 height 8
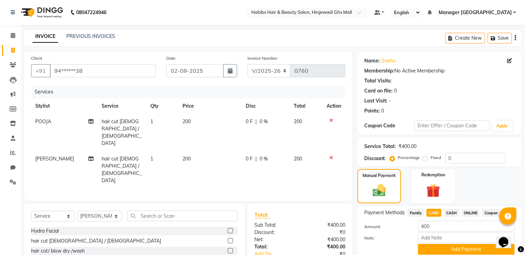
scroll to position [38, 0]
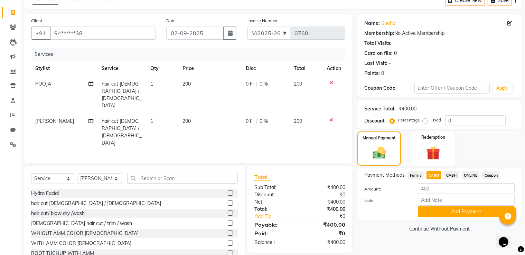
click at [435, 218] on div "Payment Methods Family CARD CASH ONLINE Coupon Amount: 400 Note: Add Payment" at bounding box center [439, 194] width 164 height 51
click at [434, 217] on button "Add Payment" at bounding box center [466, 212] width 97 height 11
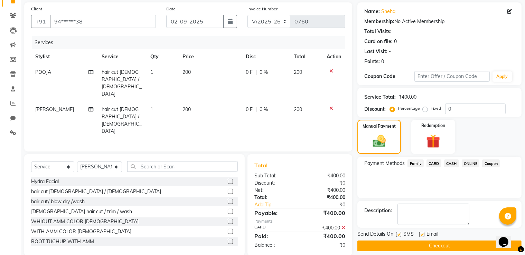
scroll to position [56, 0]
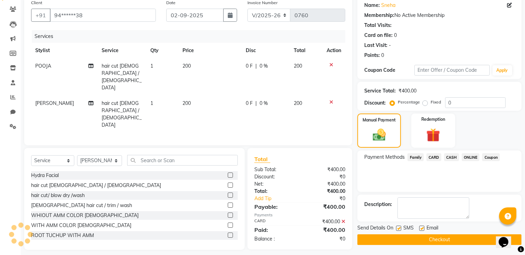
click at [432, 241] on button "Checkout" at bounding box center [439, 240] width 164 height 11
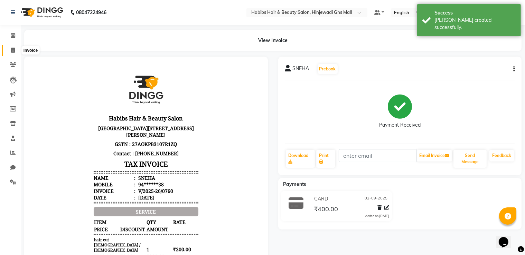
click at [16, 49] on span at bounding box center [13, 51] width 12 height 8
select select "service"
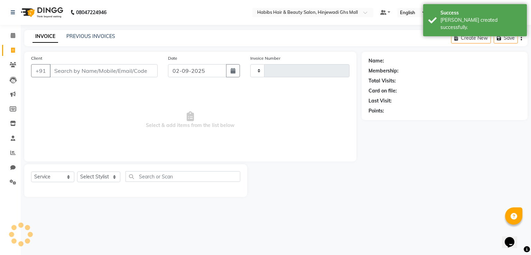
type input "0761"
select select "7463"
click at [104, 63] on div "Client +91" at bounding box center [94, 69] width 137 height 28
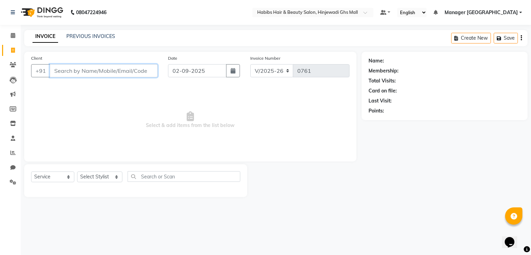
click at [67, 69] on input "Client" at bounding box center [104, 70] width 108 height 13
